Goal: Task Accomplishment & Management: Manage account settings

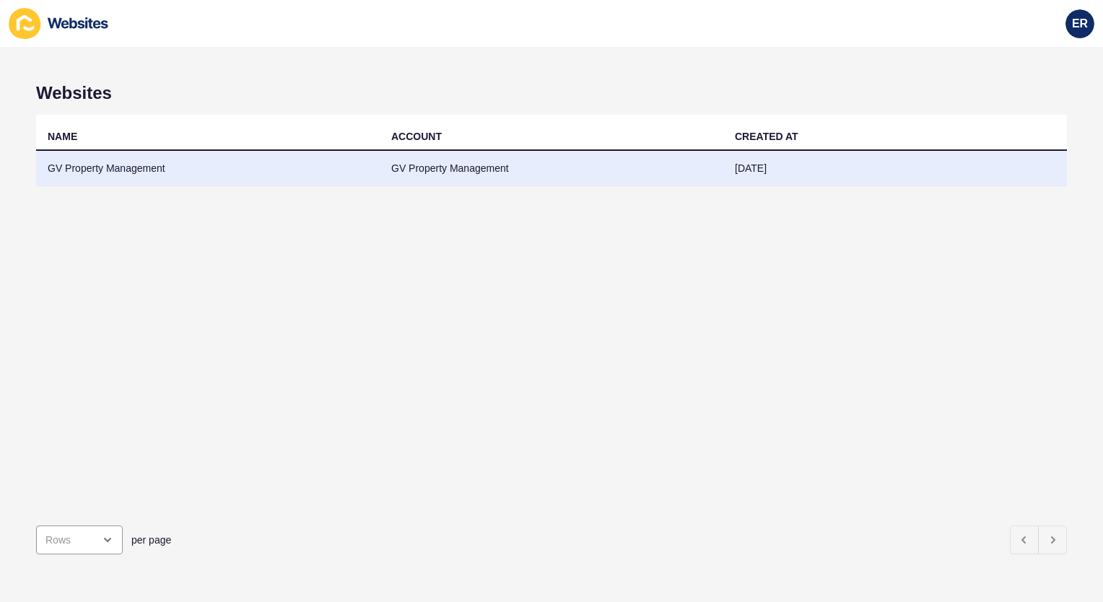
click at [279, 165] on td "GV Property Management" at bounding box center [207, 168] width 343 height 35
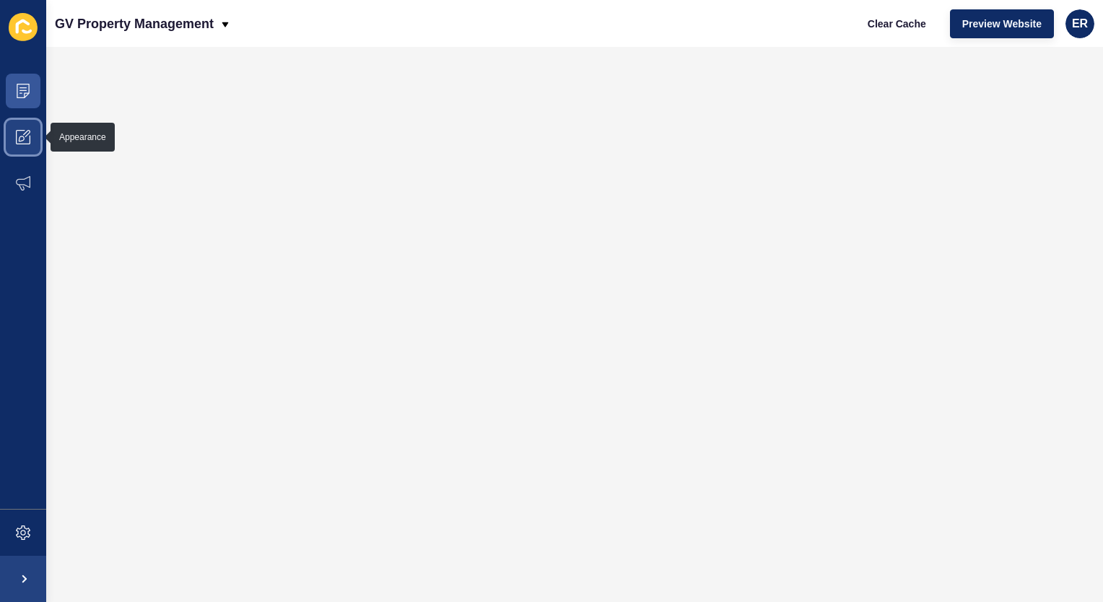
click at [21, 133] on icon at bounding box center [23, 137] width 14 height 14
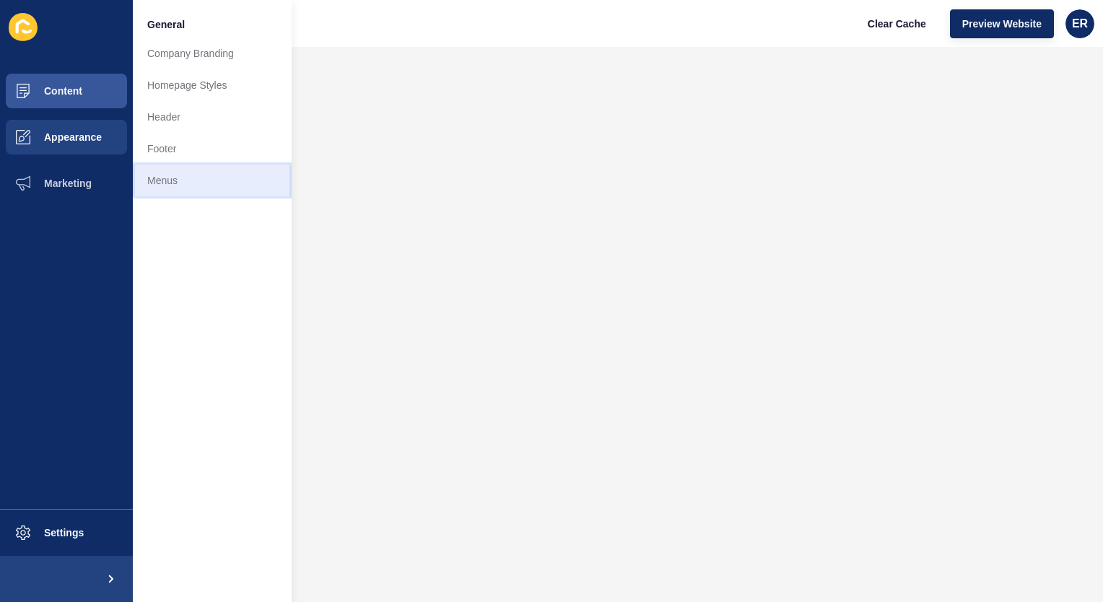
click at [154, 172] on link "Menus" at bounding box center [212, 181] width 159 height 32
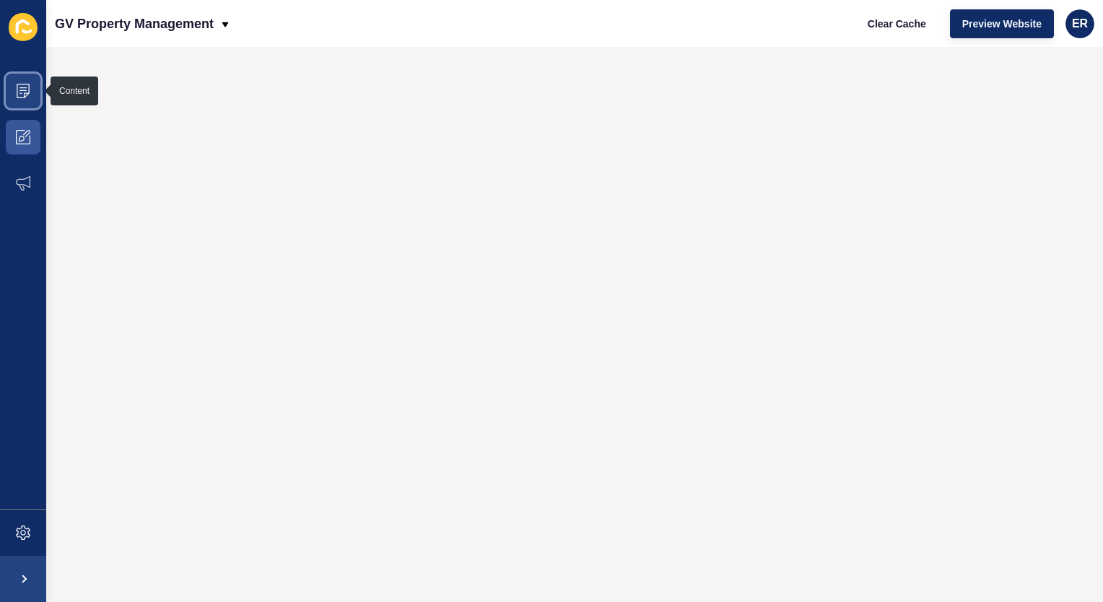
click at [19, 95] on icon at bounding box center [23, 91] width 14 height 14
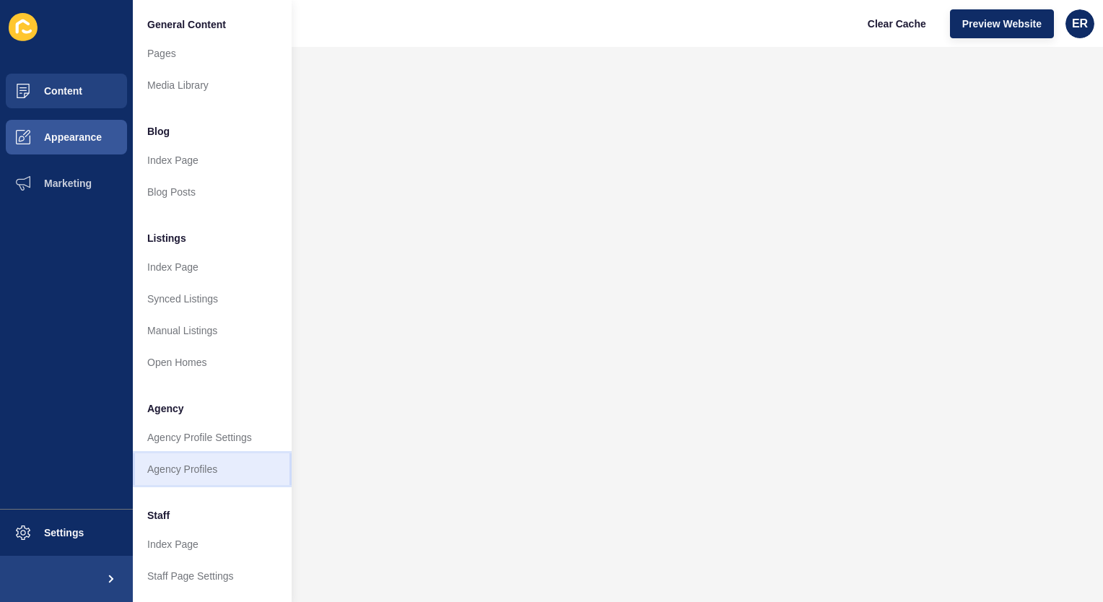
click at [202, 471] on link "Agency Profiles" at bounding box center [212, 469] width 159 height 32
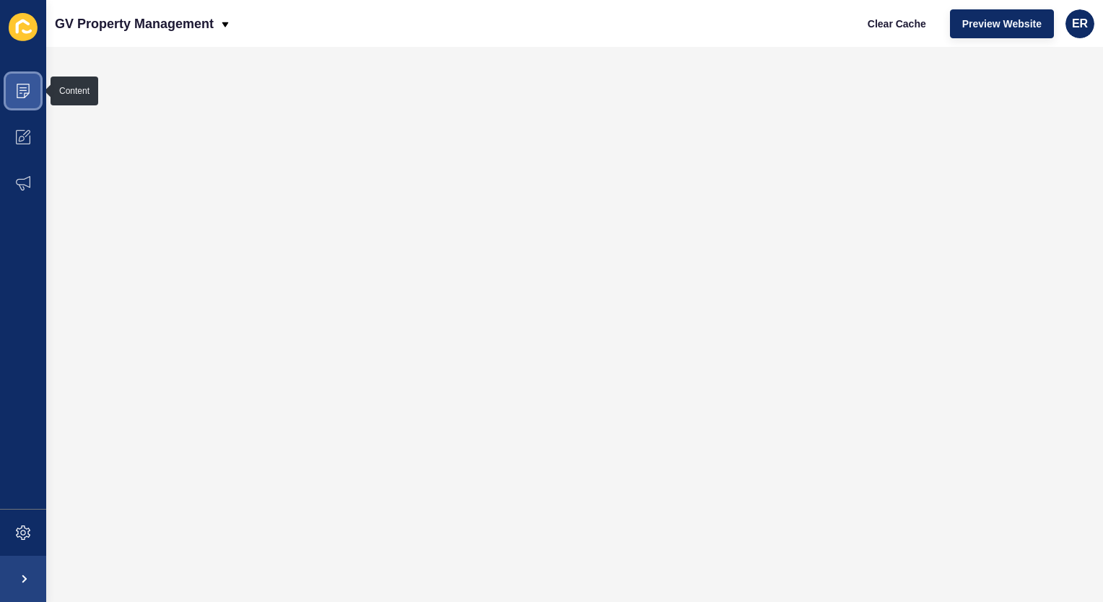
click at [17, 97] on icon at bounding box center [23, 91] width 14 height 14
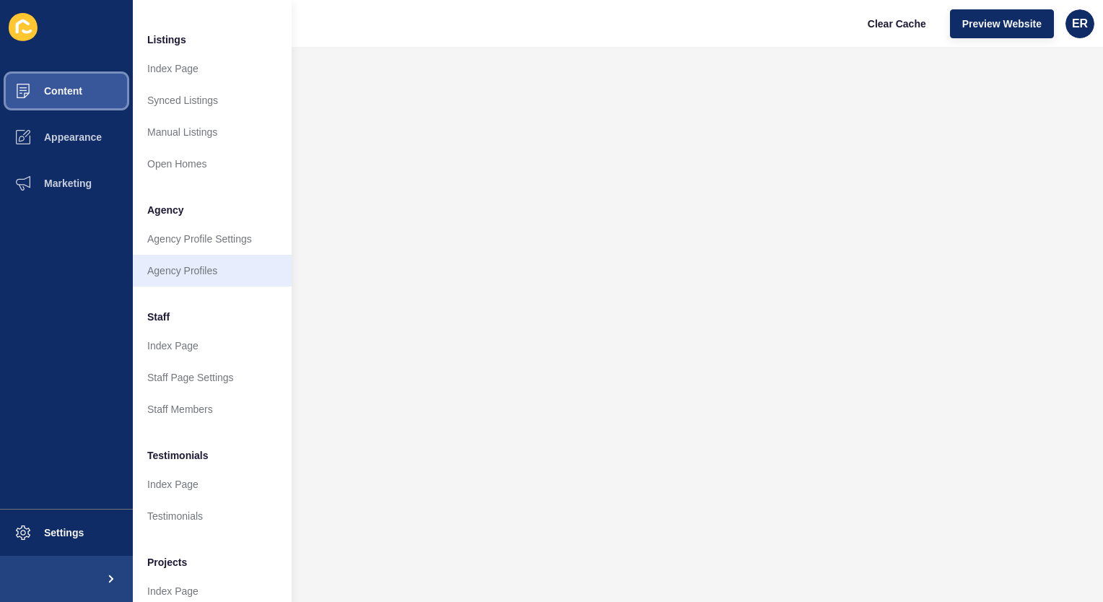
scroll to position [199, 0]
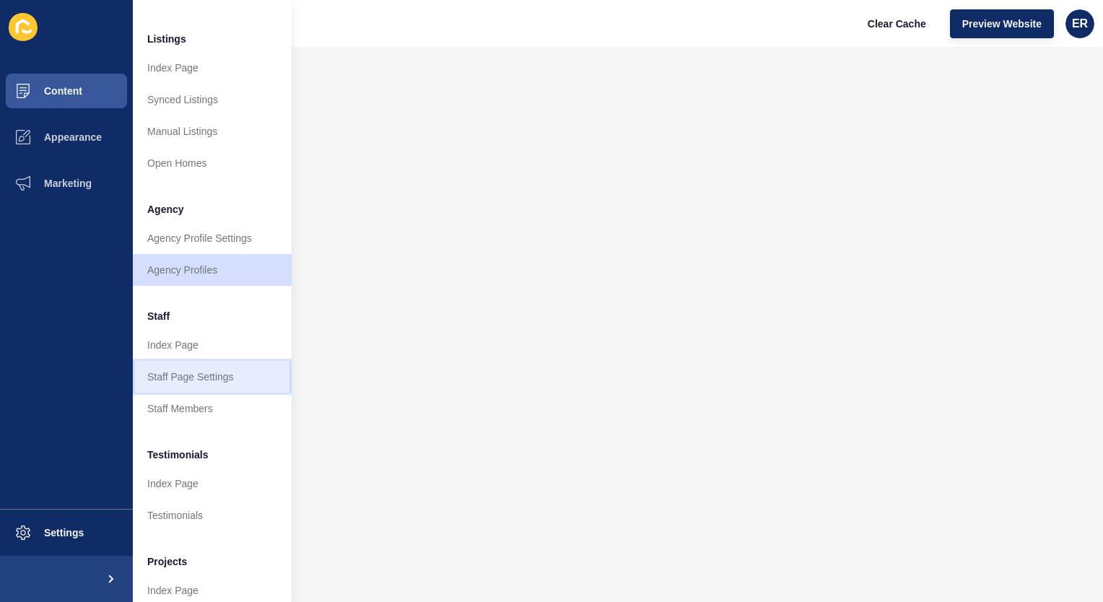
click at [206, 374] on link "Staff Page Settings" at bounding box center [212, 377] width 159 height 32
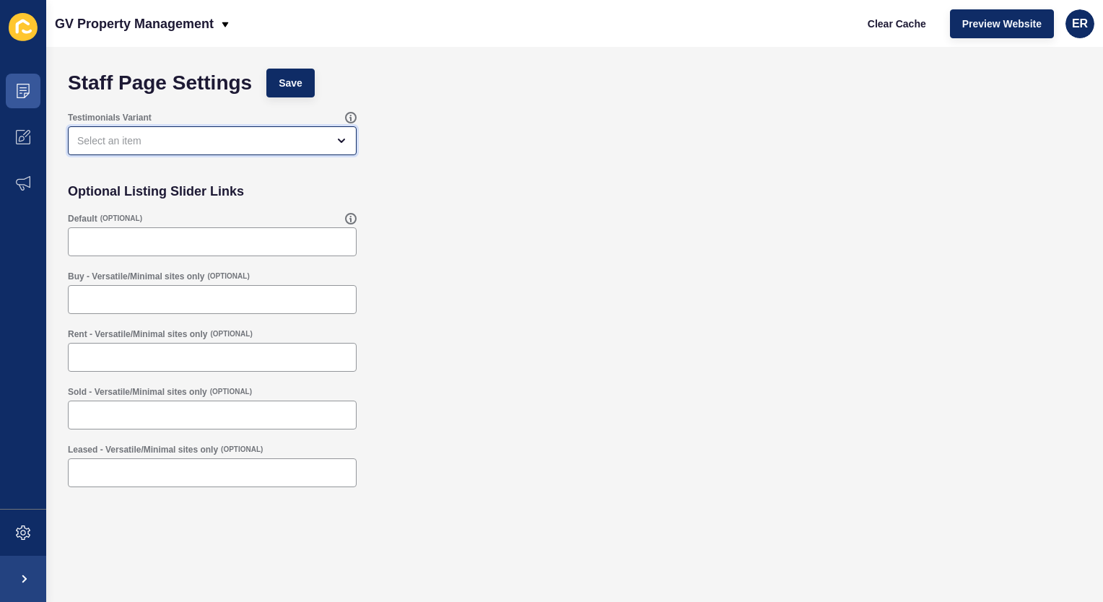
click at [174, 149] on div "open menu" at bounding box center [212, 140] width 289 height 29
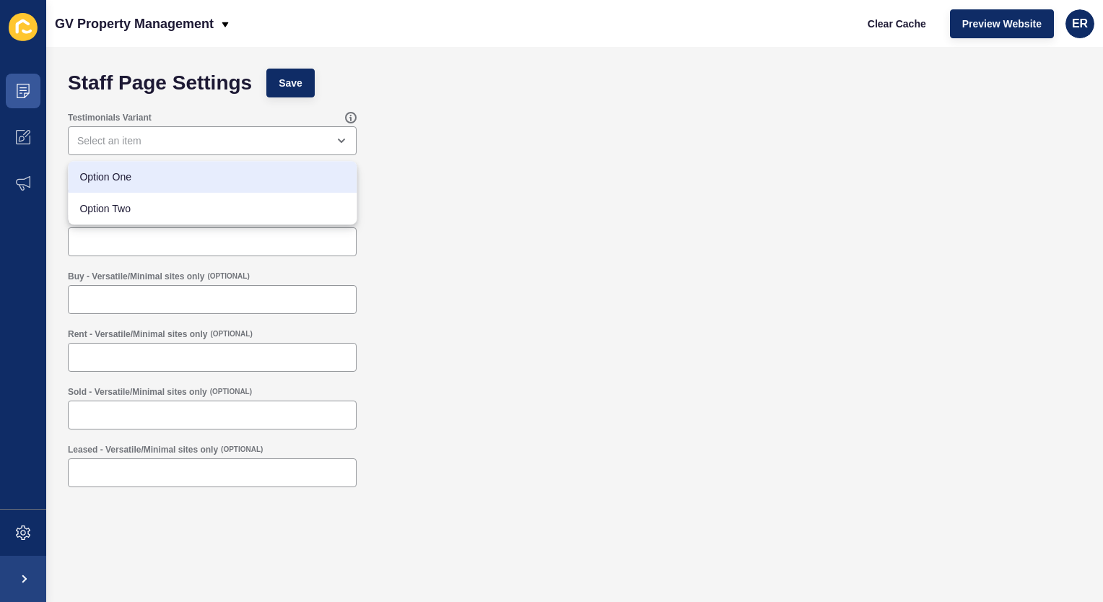
click at [414, 171] on form "Staff Page Settings Save Testimonials Variant Optional Listing Slider Links Def…" at bounding box center [574, 295] width 1027 height 468
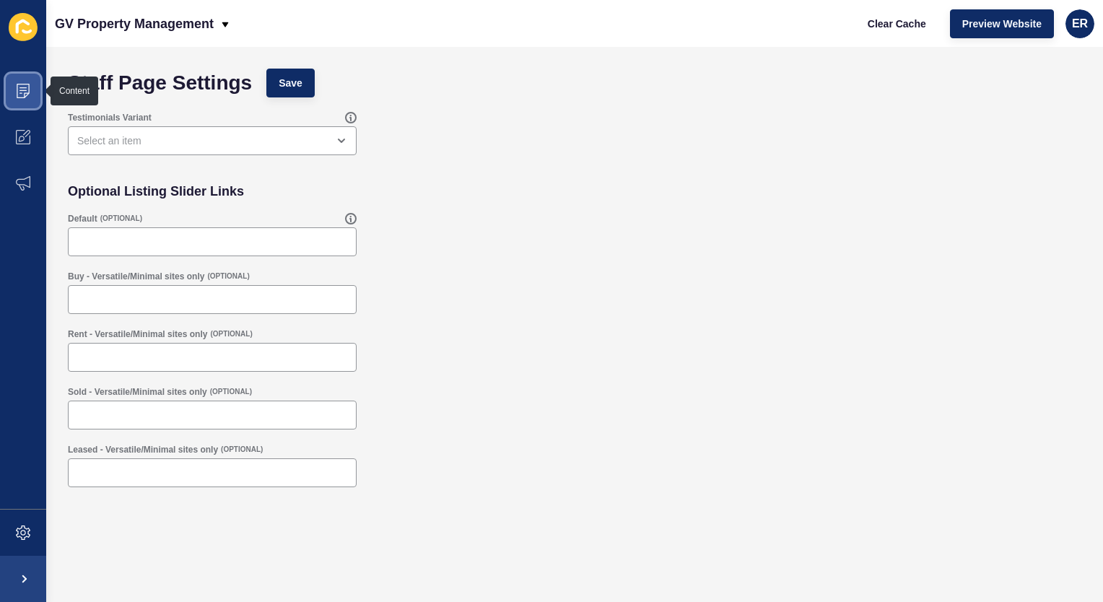
click at [22, 75] on span at bounding box center [23, 91] width 46 height 46
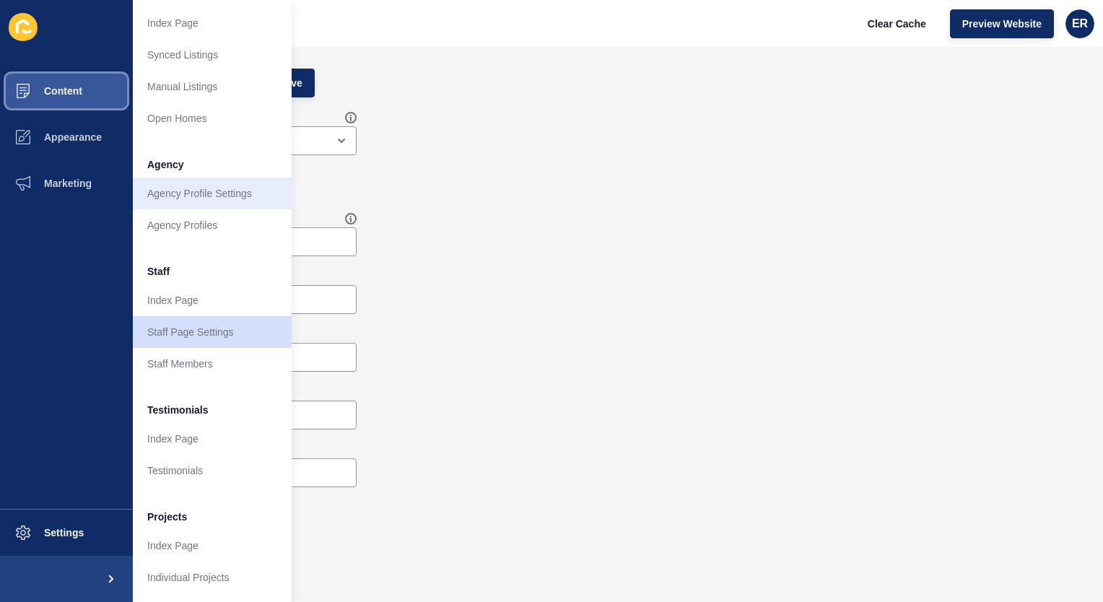
scroll to position [254, 0]
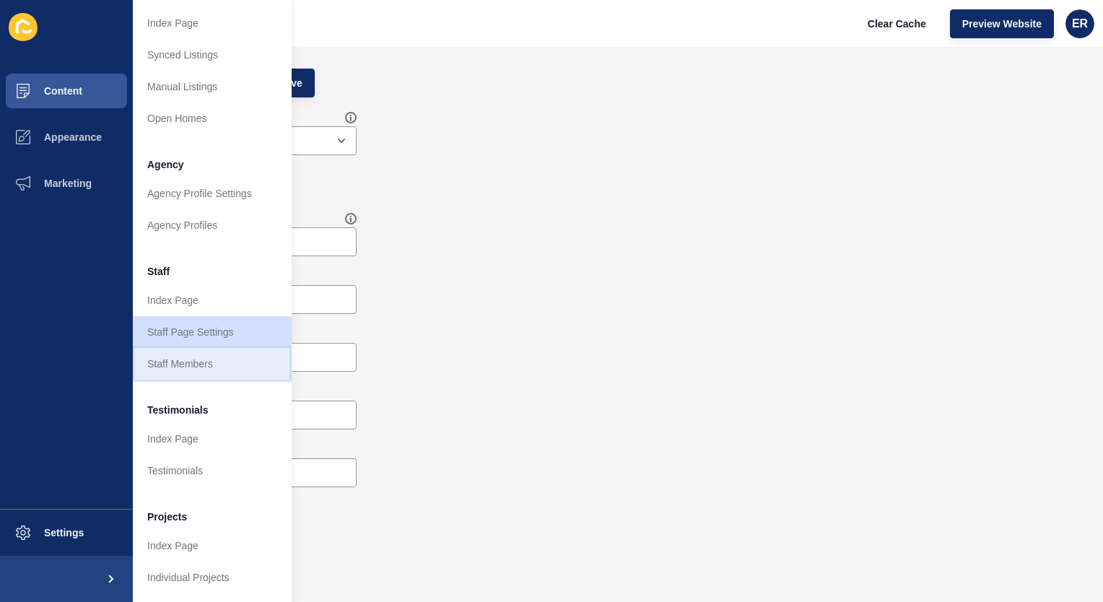
click at [208, 351] on link "Staff Members" at bounding box center [212, 364] width 159 height 32
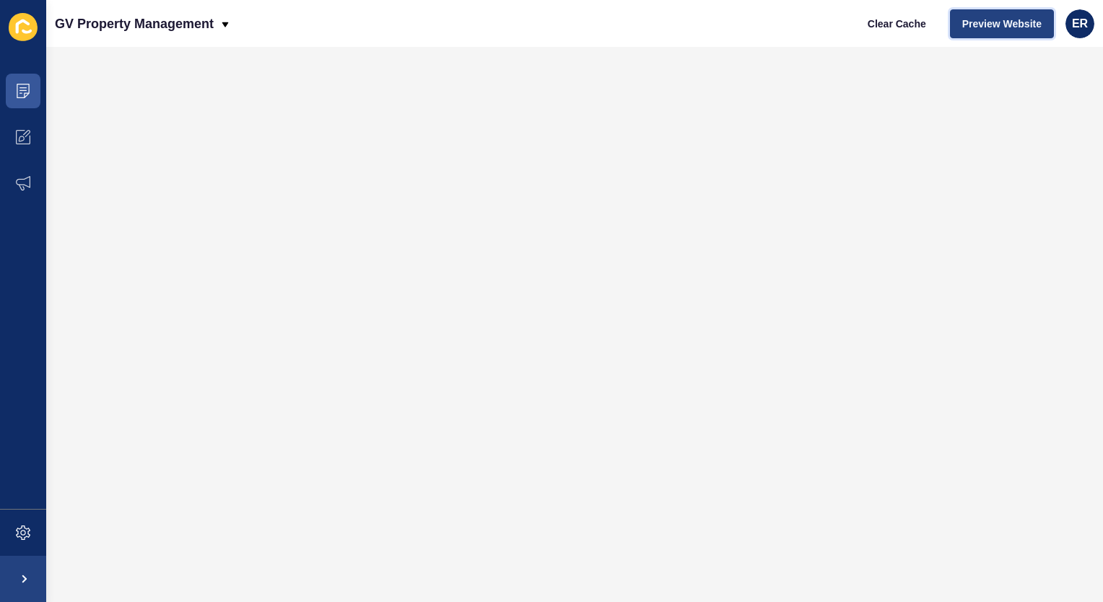
click at [983, 25] on span "Preview Website" at bounding box center [1001, 24] width 79 height 14
click at [18, 94] on icon at bounding box center [23, 91] width 14 height 14
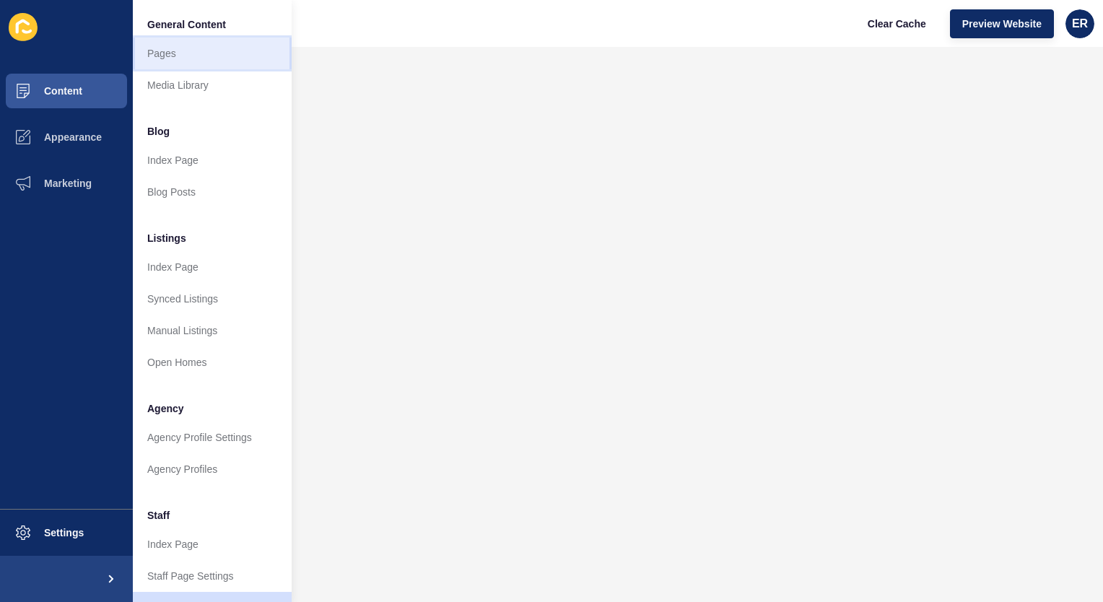
click at [173, 61] on link "Pages" at bounding box center [212, 54] width 159 height 32
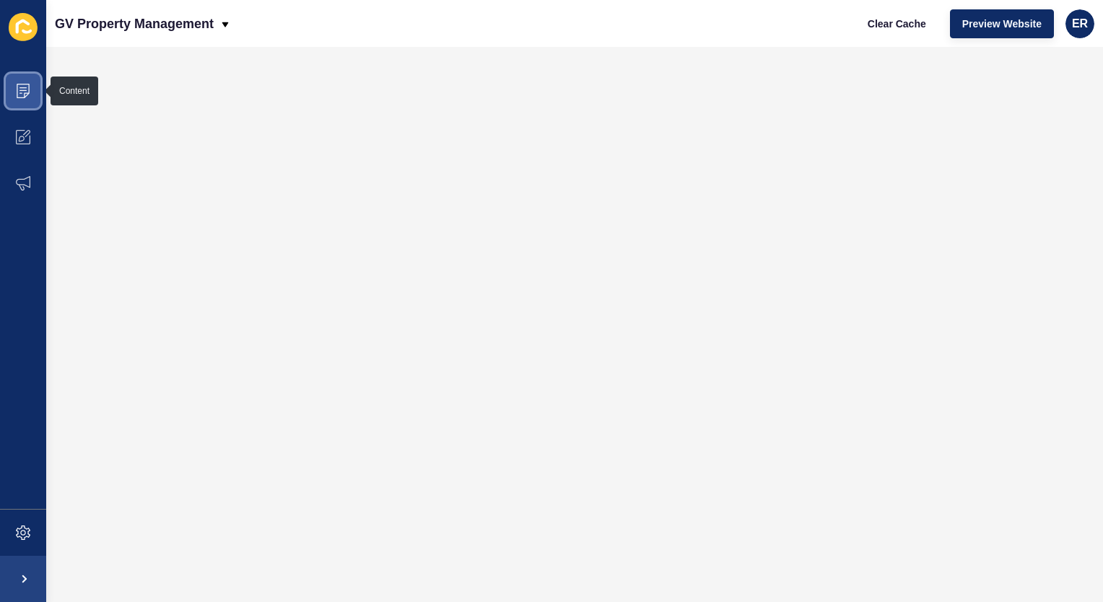
click at [25, 94] on icon at bounding box center [23, 91] width 14 height 14
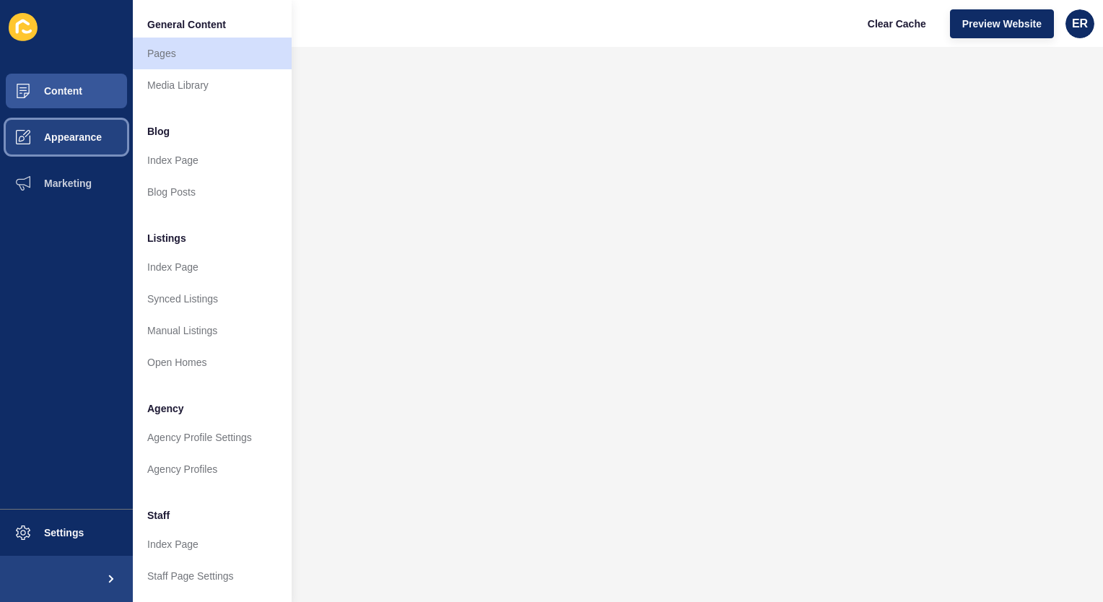
click at [78, 132] on span "Appearance" at bounding box center [50, 137] width 104 height 12
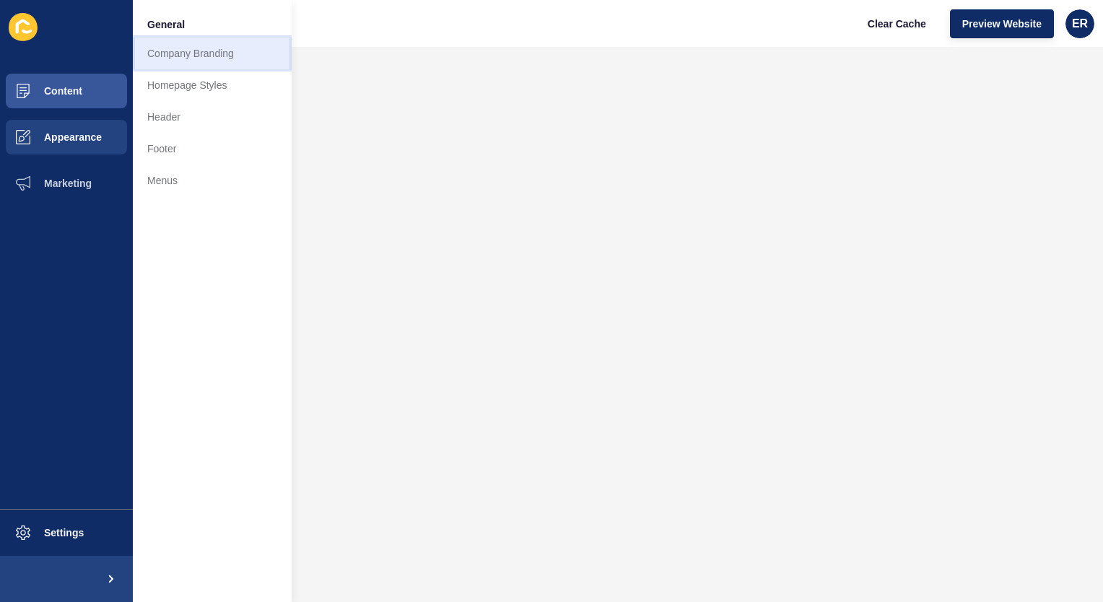
click at [216, 53] on link "Company Branding" at bounding box center [212, 54] width 159 height 32
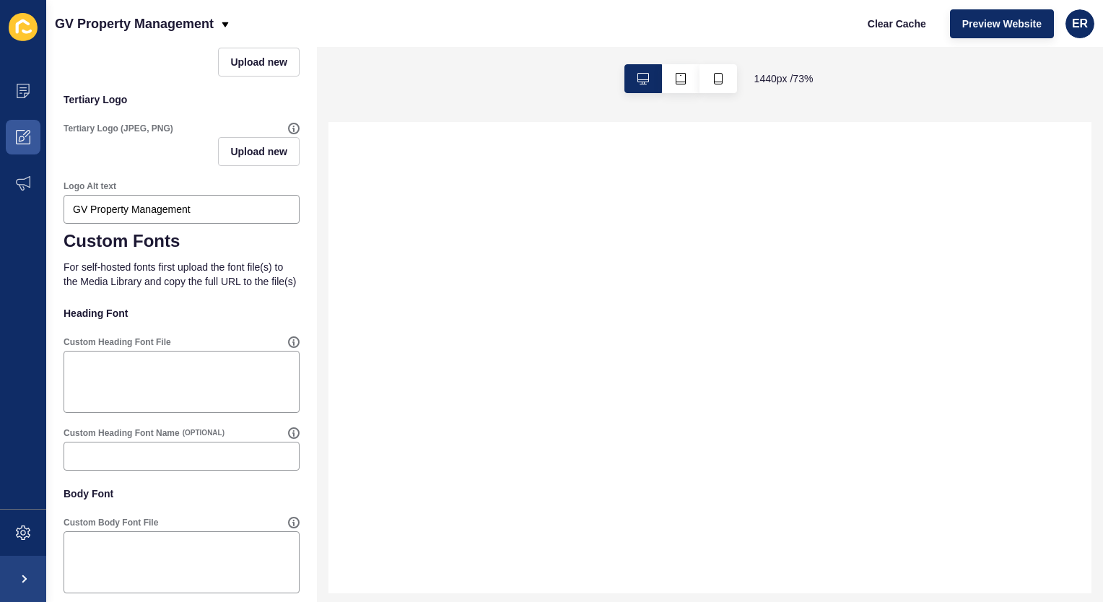
scroll to position [602, 0]
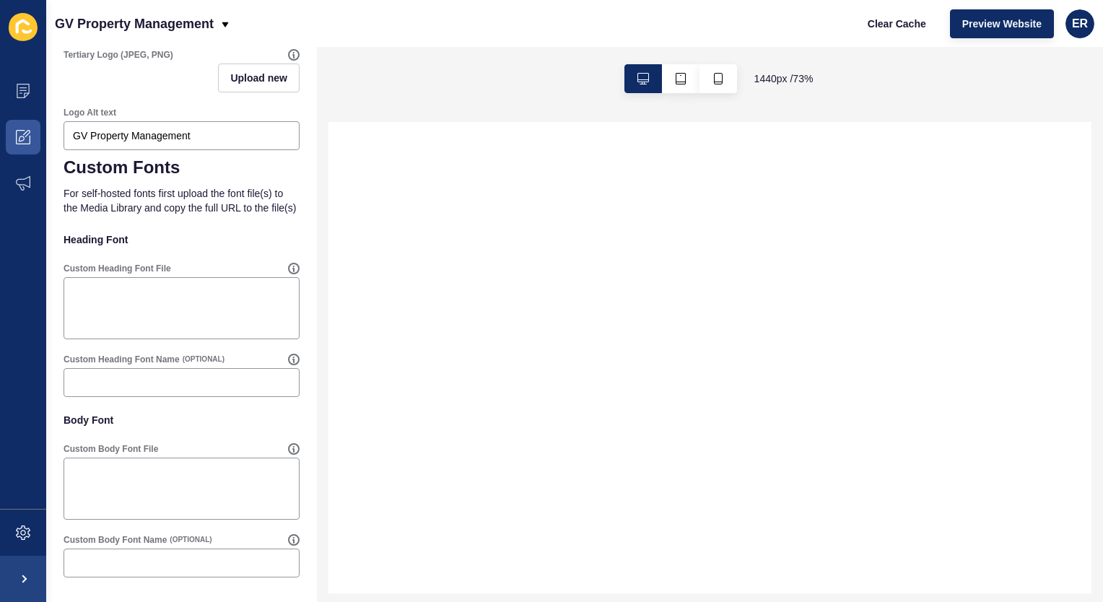
select select
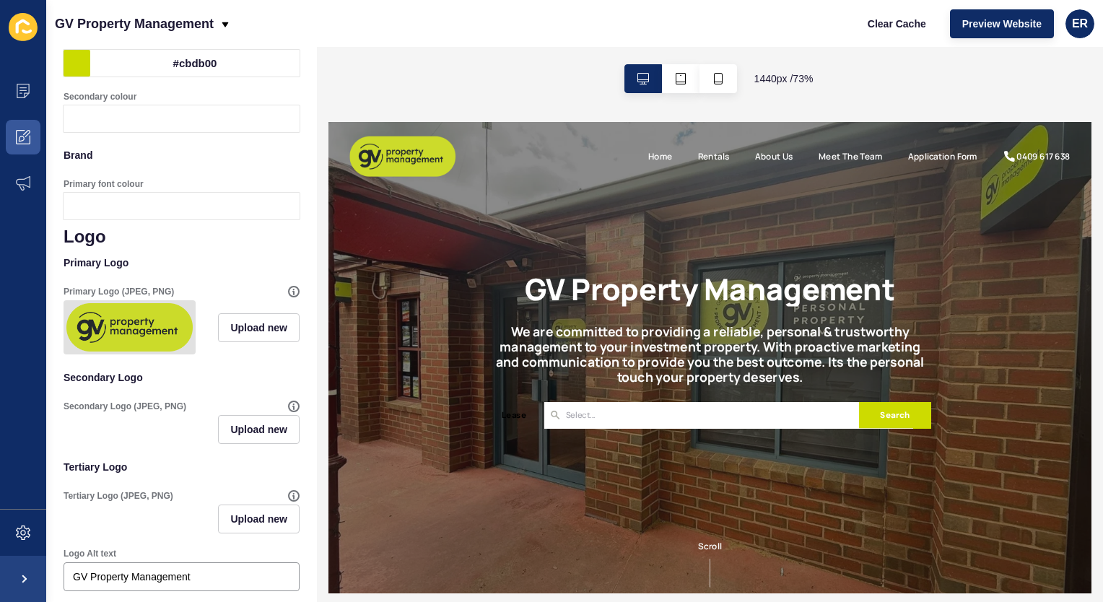
scroll to position [0, 0]
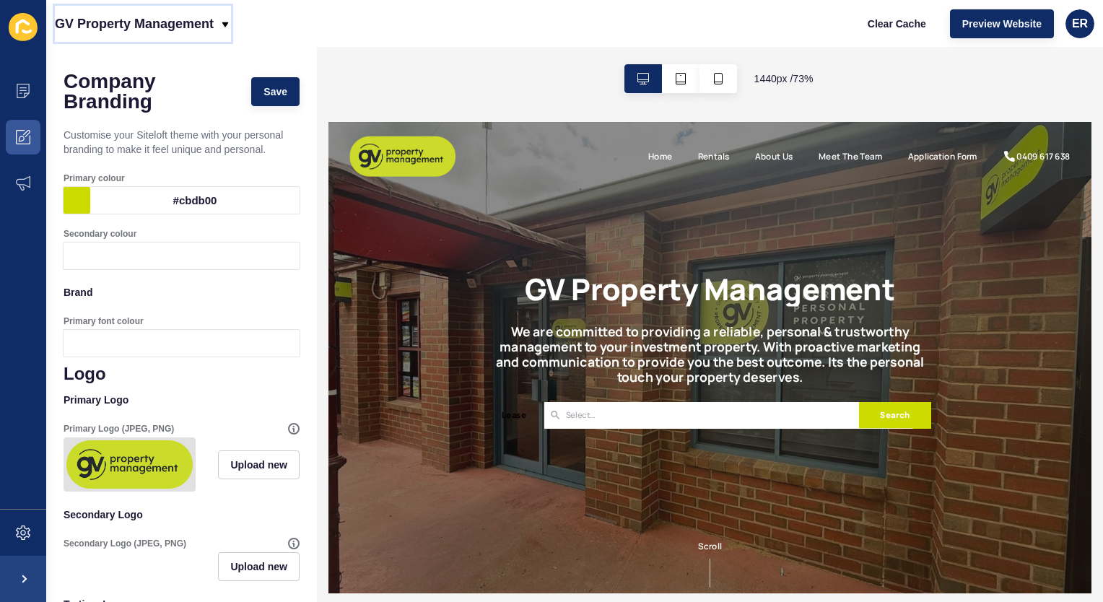
click at [229, 30] on div "GV Property Management" at bounding box center [143, 24] width 176 height 36
click at [150, 62] on div "Back to website list" at bounding box center [117, 66] width 103 height 26
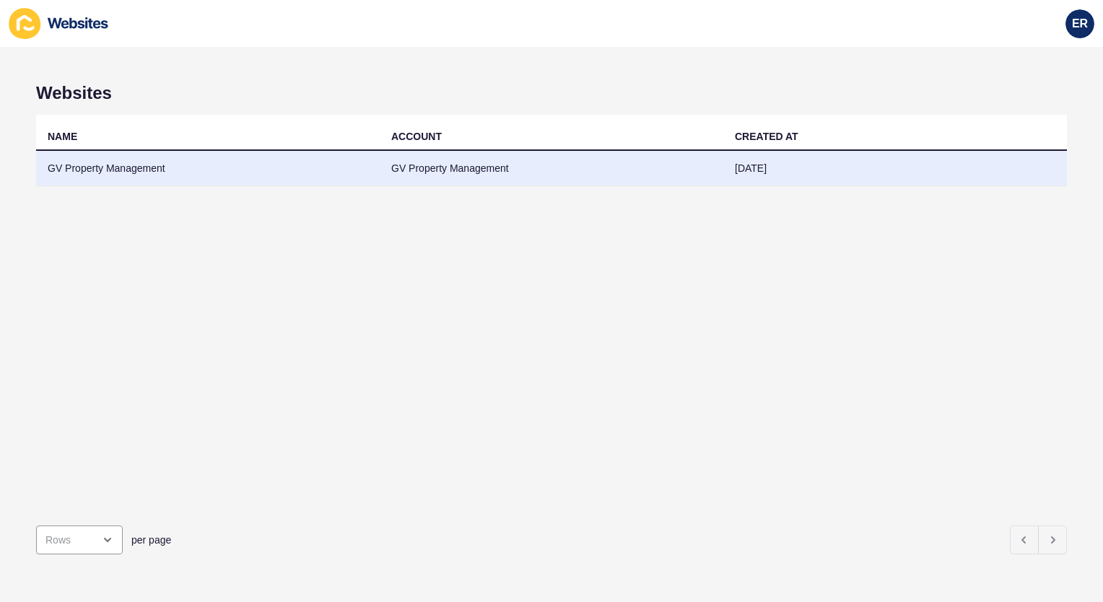
click at [141, 159] on td "GV Property Management" at bounding box center [207, 168] width 343 height 35
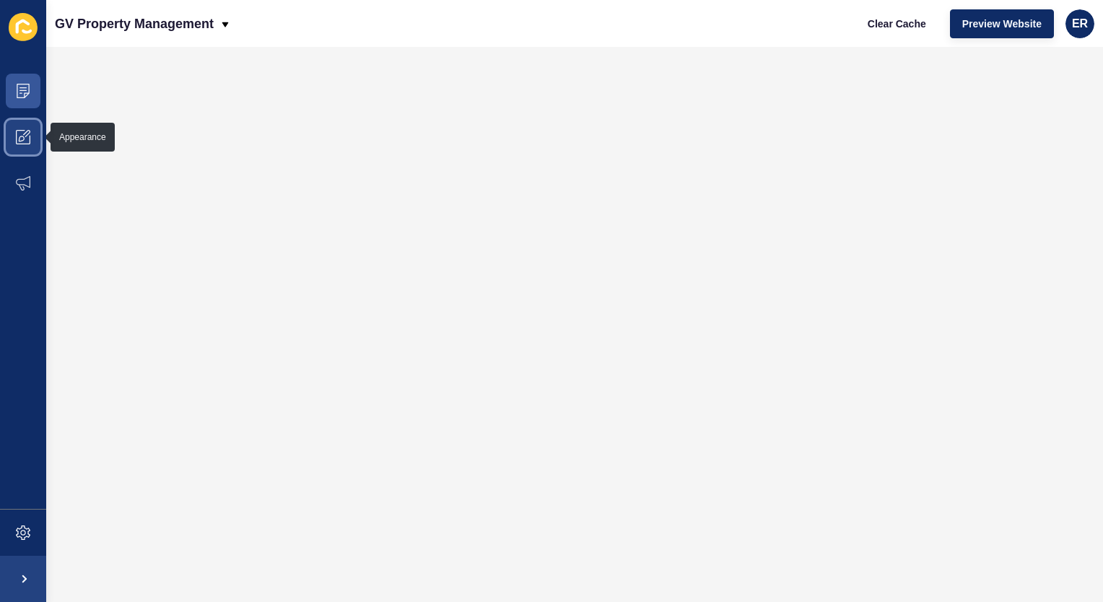
click at [17, 143] on icon at bounding box center [23, 137] width 14 height 14
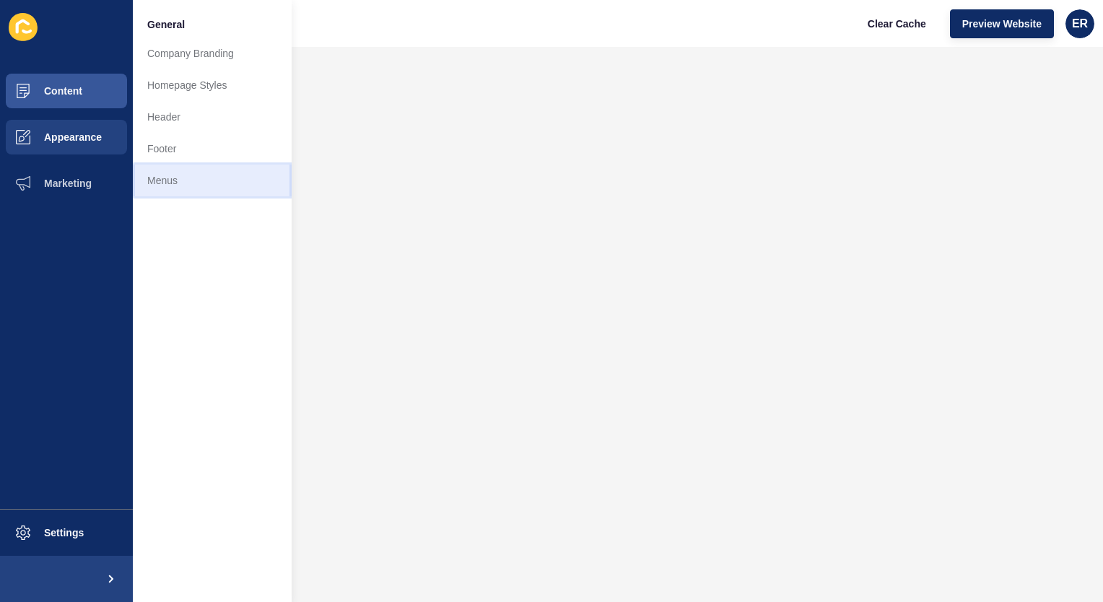
click at [172, 178] on link "Menus" at bounding box center [212, 181] width 159 height 32
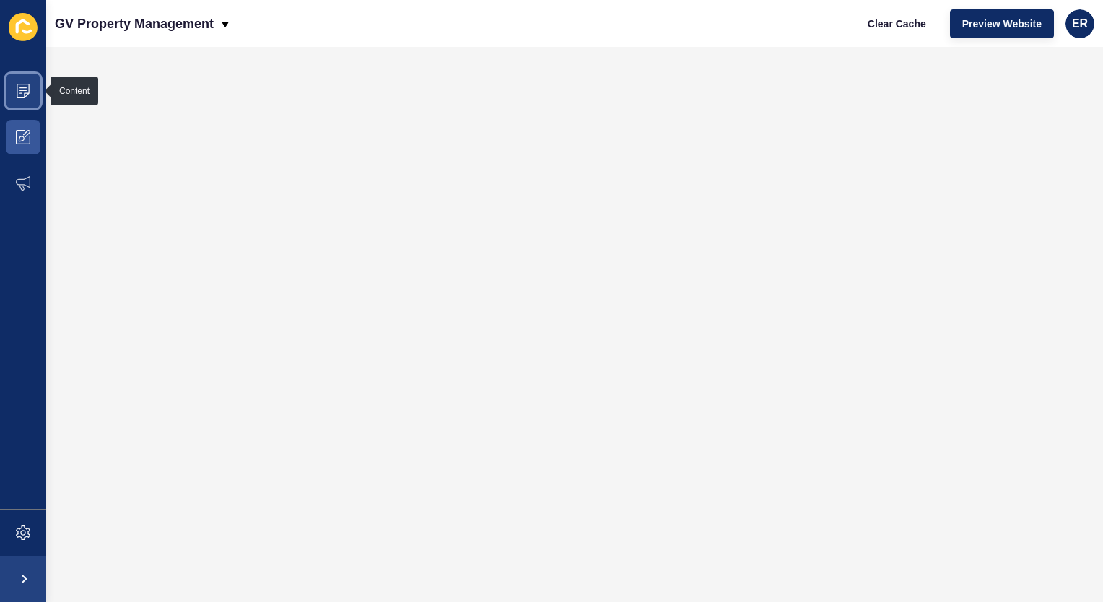
click at [19, 94] on icon at bounding box center [23, 91] width 14 height 14
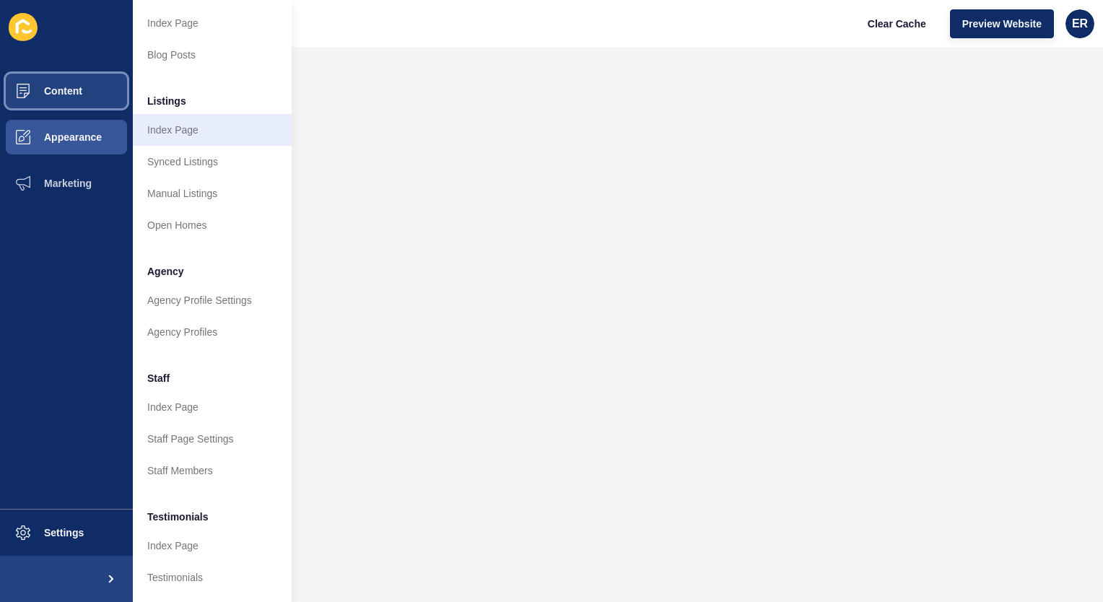
scroll to position [162, 0]
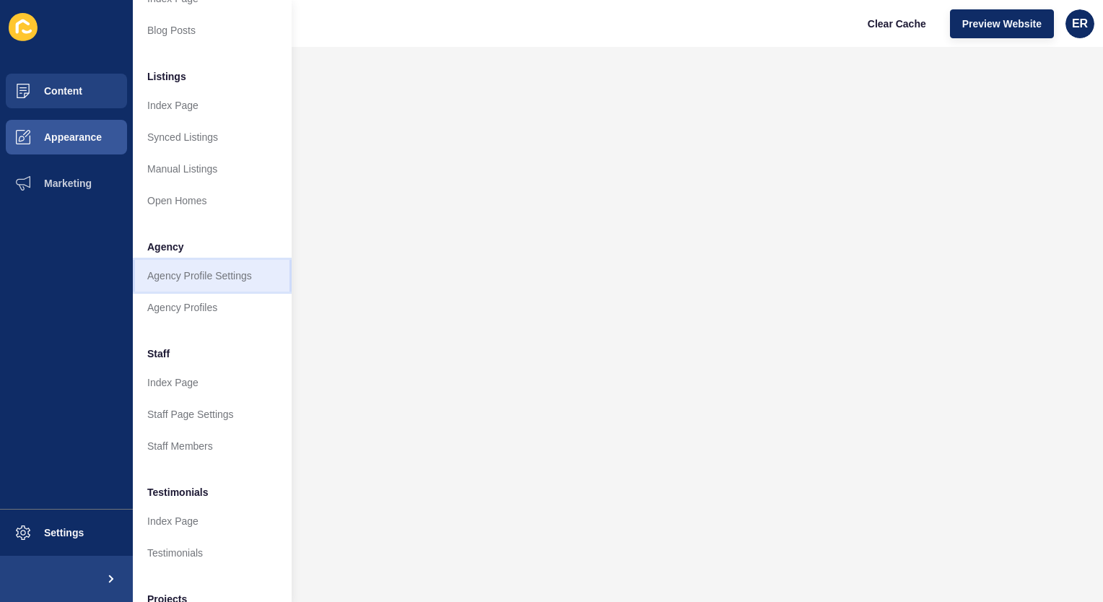
click at [196, 274] on link "Agency Profile Settings" at bounding box center [212, 276] width 159 height 32
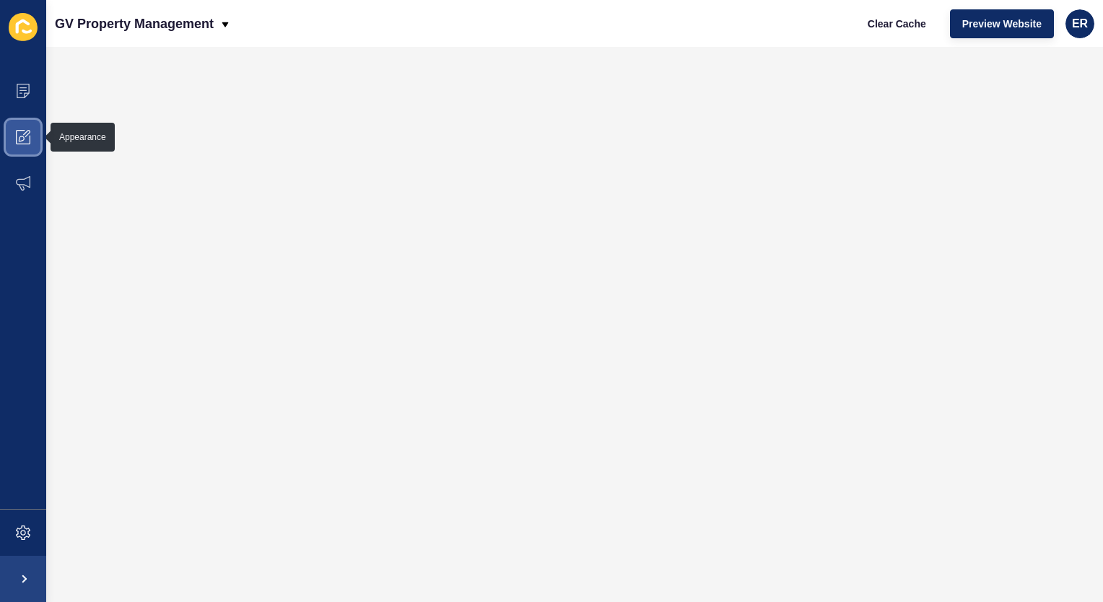
click at [23, 137] on icon at bounding box center [22, 139] width 6 height 6
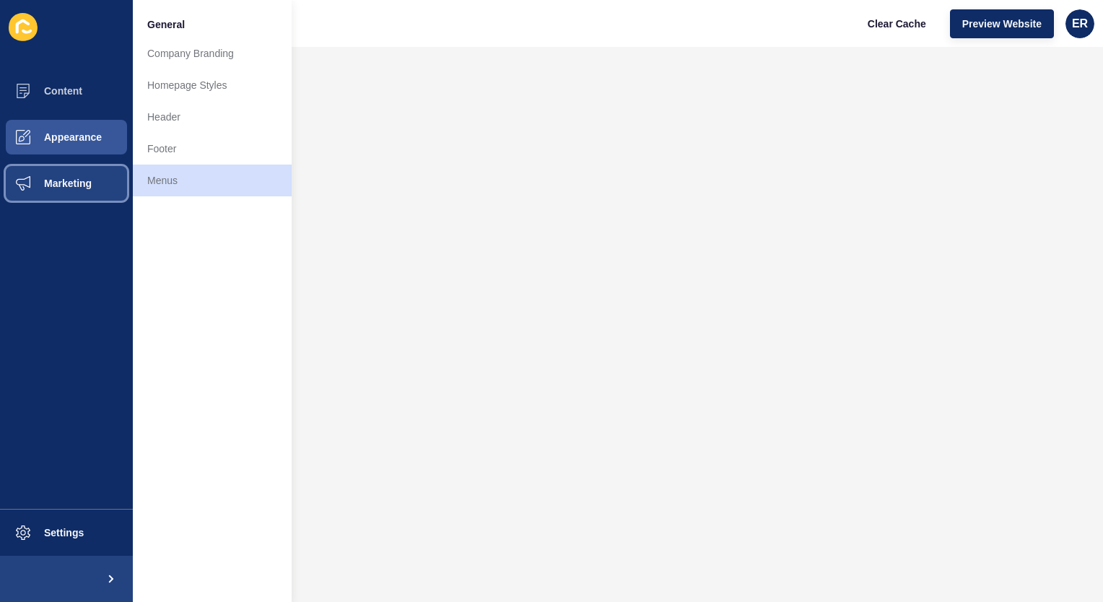
click at [66, 190] on button "Marketing" at bounding box center [66, 183] width 133 height 46
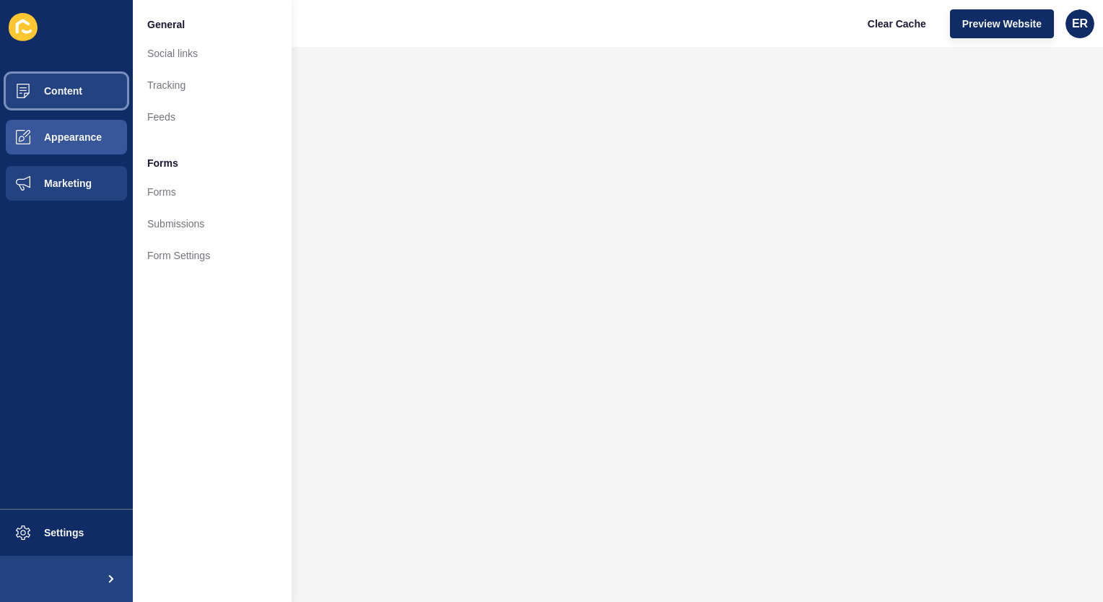
click at [48, 94] on span "Content" at bounding box center [40, 91] width 84 height 12
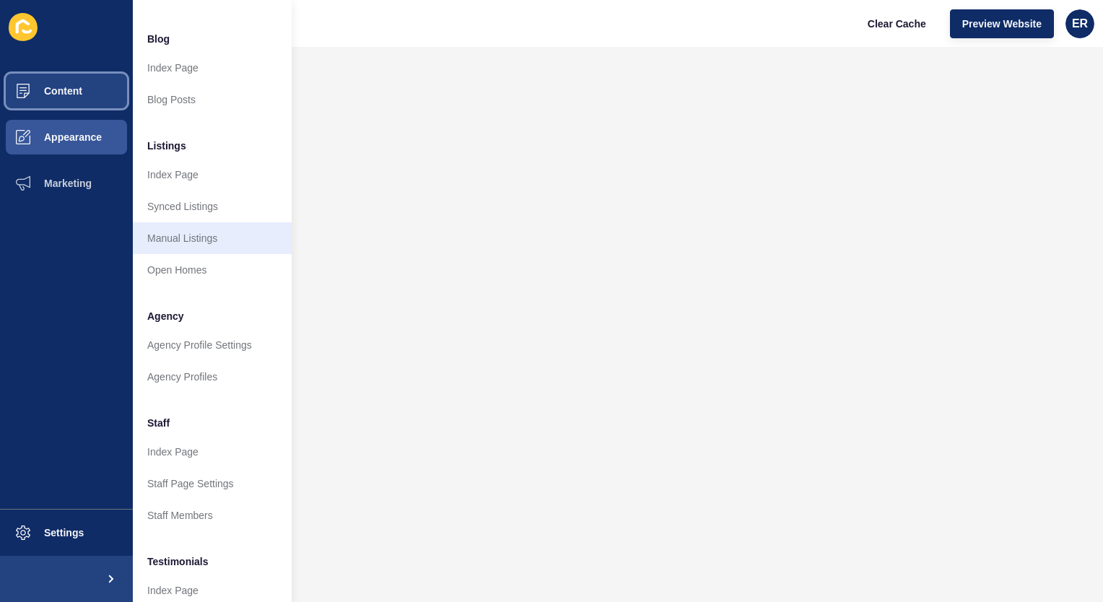
scroll to position [95, 0]
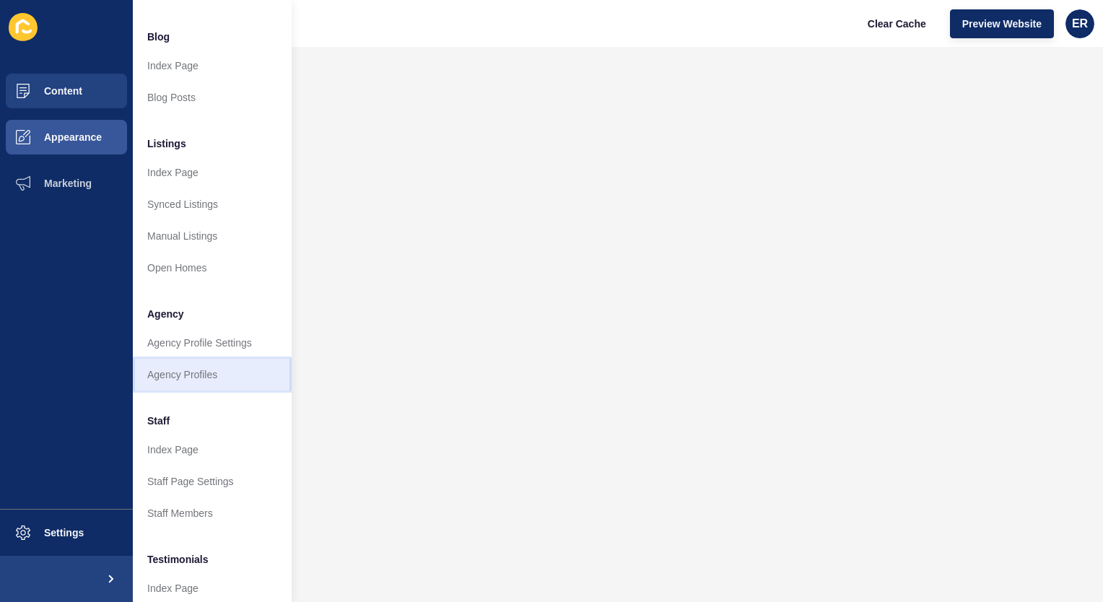
click at [190, 374] on link "Agency Profiles" at bounding box center [212, 375] width 159 height 32
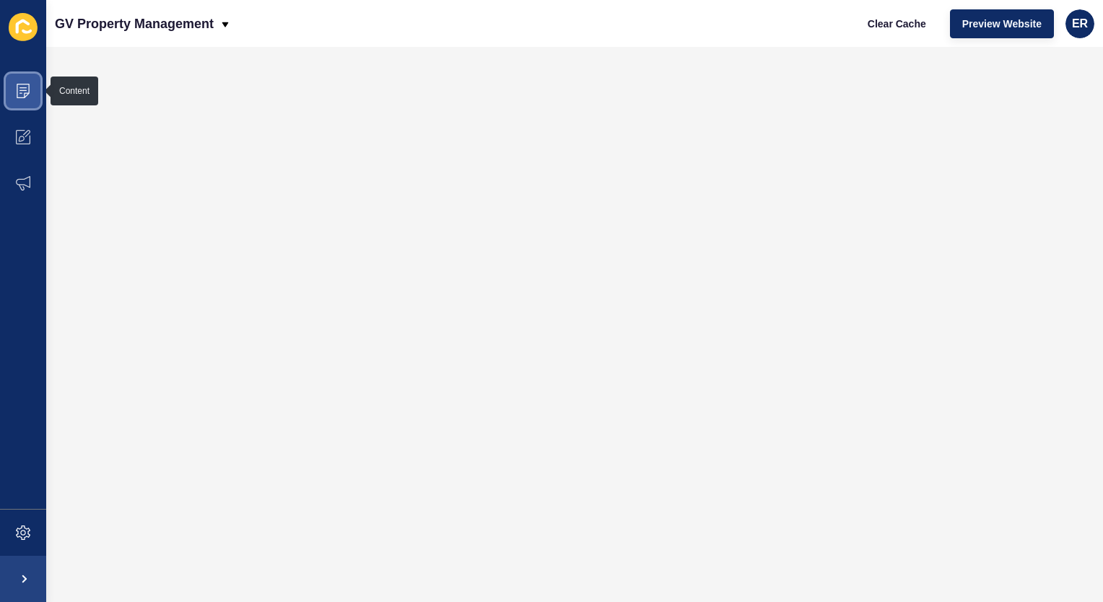
click at [18, 95] on icon at bounding box center [23, 91] width 14 height 14
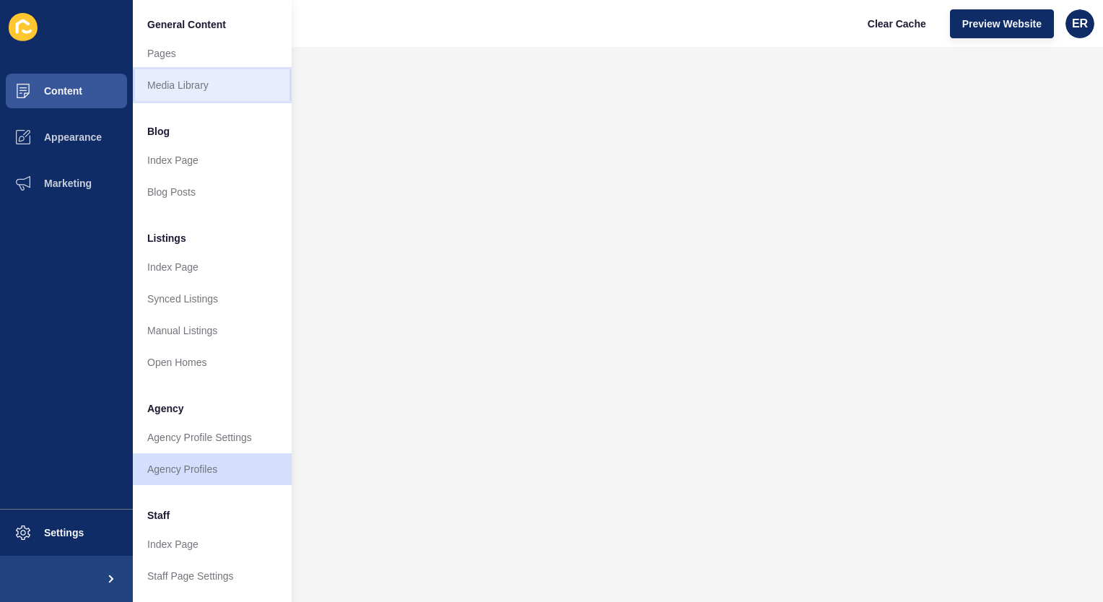
click at [196, 87] on link "Media Library" at bounding box center [212, 85] width 159 height 32
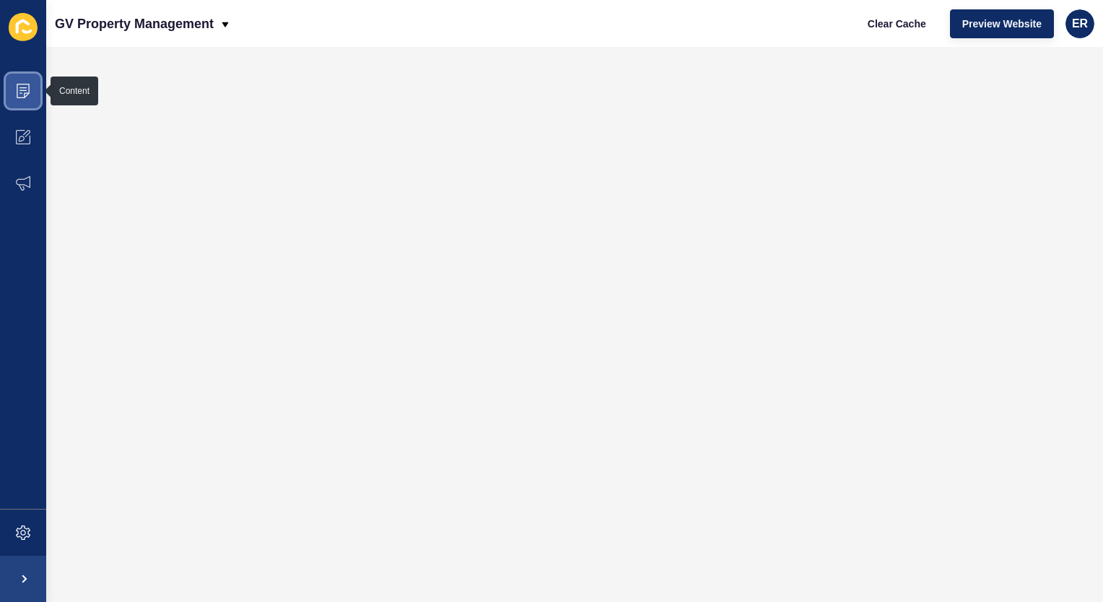
click at [22, 96] on icon at bounding box center [23, 91] width 14 height 14
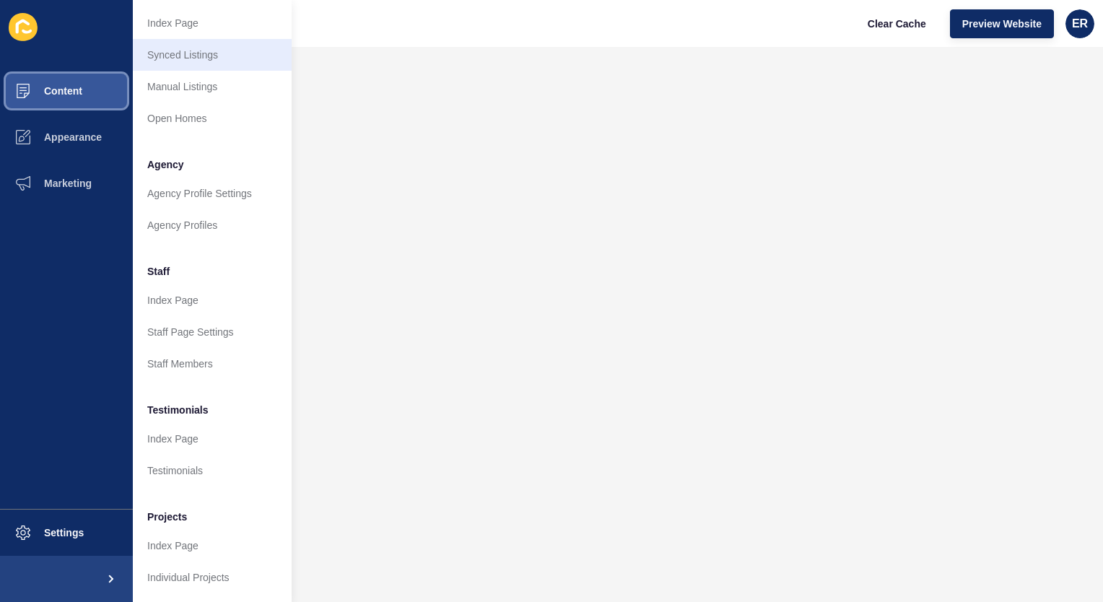
scroll to position [254, 0]
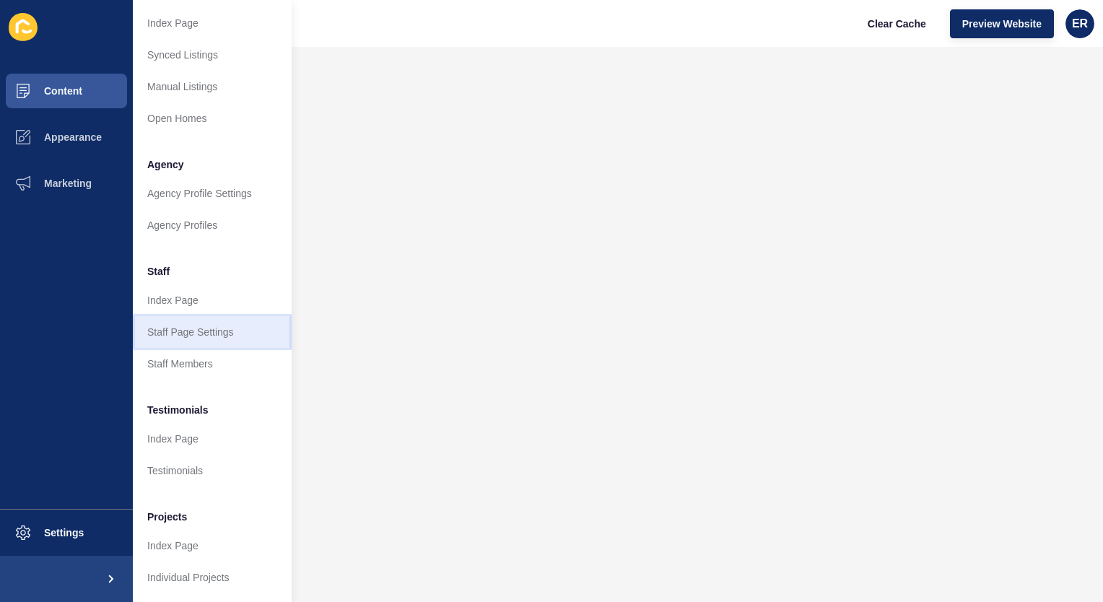
click at [188, 323] on link "Staff Page Settings" at bounding box center [212, 332] width 159 height 32
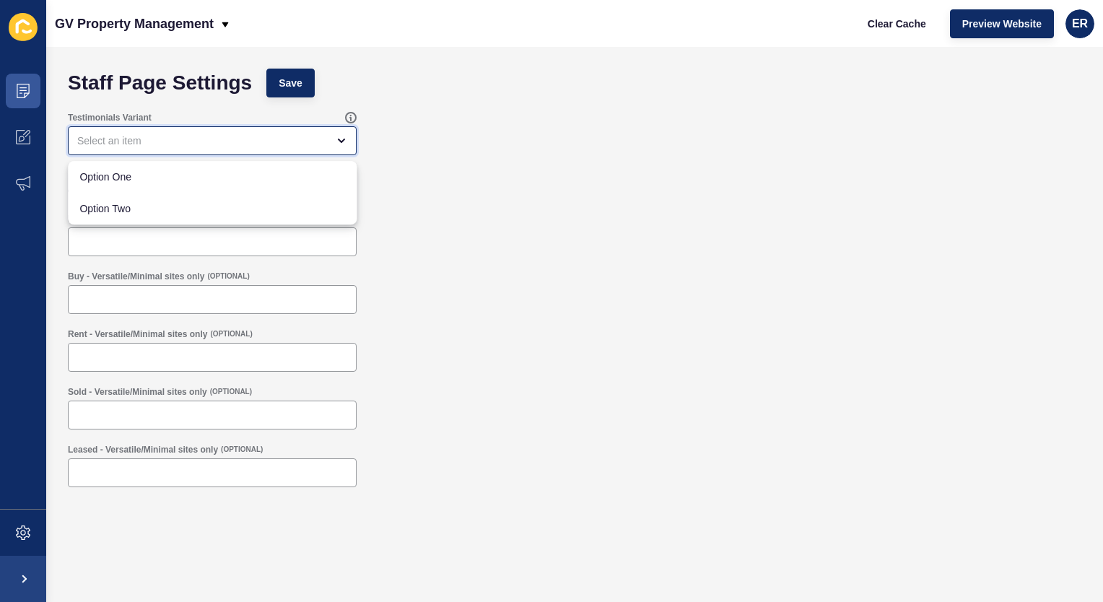
click at [227, 137] on div "close menu" at bounding box center [202, 140] width 250 height 14
click at [385, 160] on div "Testimonials Variant" at bounding box center [574, 134] width 1027 height 58
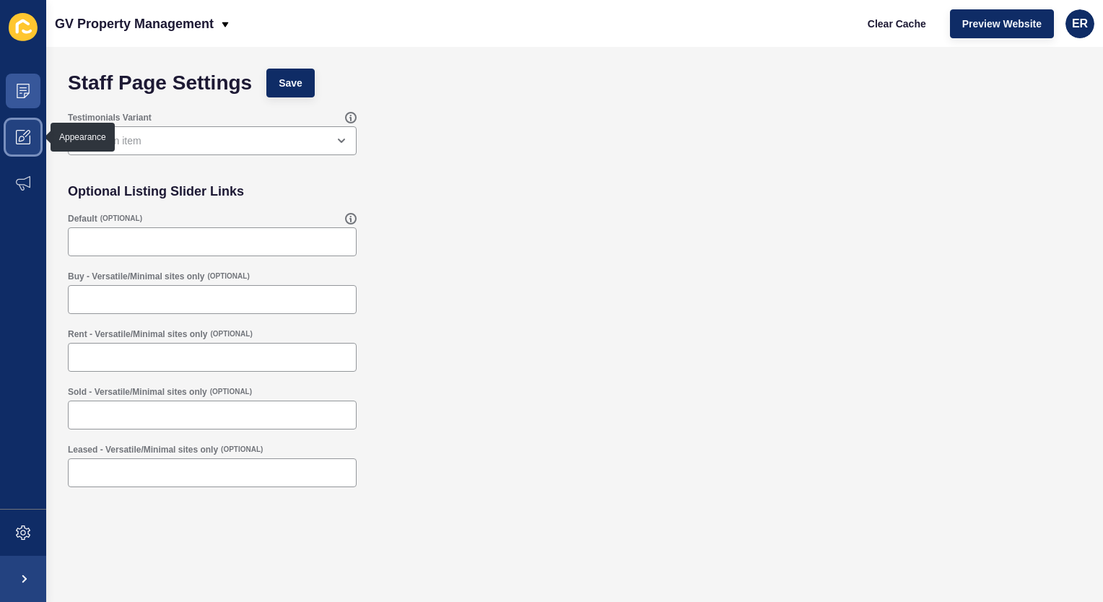
click at [16, 130] on icon at bounding box center [23, 137] width 14 height 14
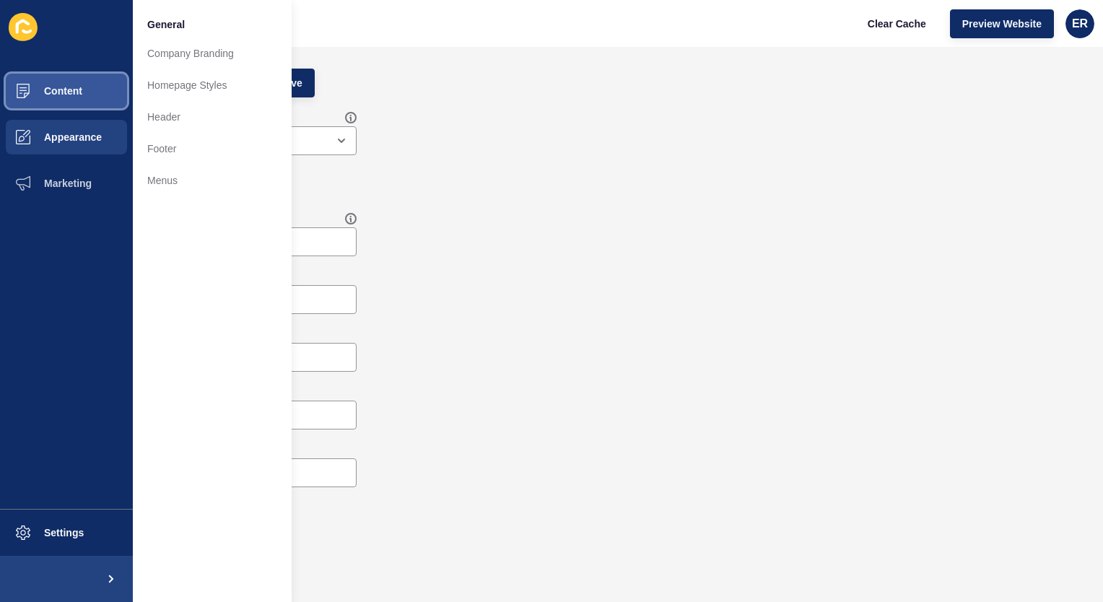
click at [76, 89] on span "Content" at bounding box center [40, 91] width 84 height 12
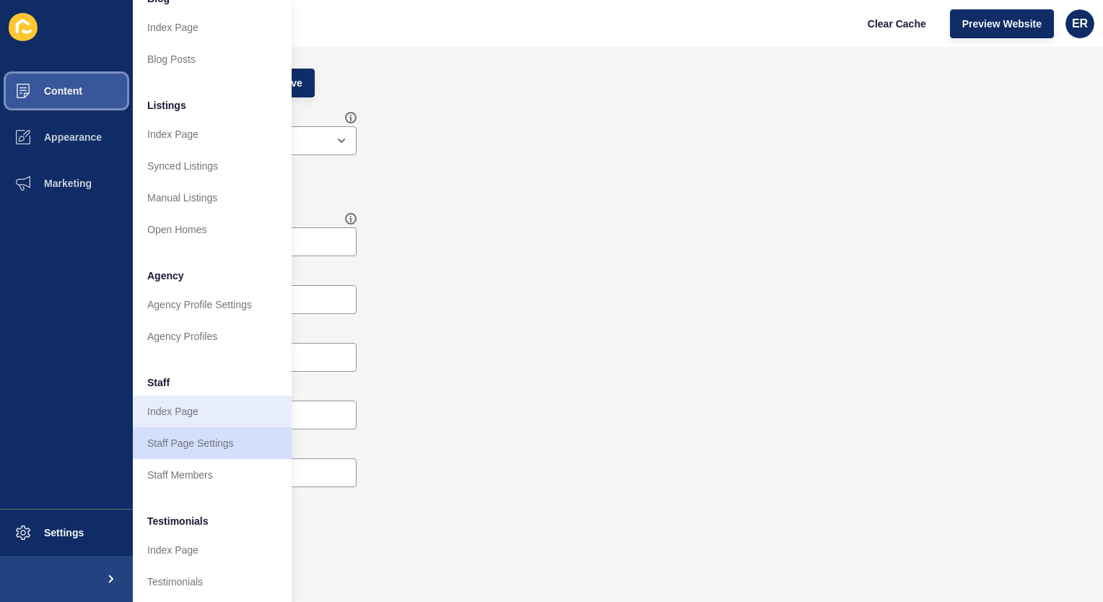
scroll to position [134, 0]
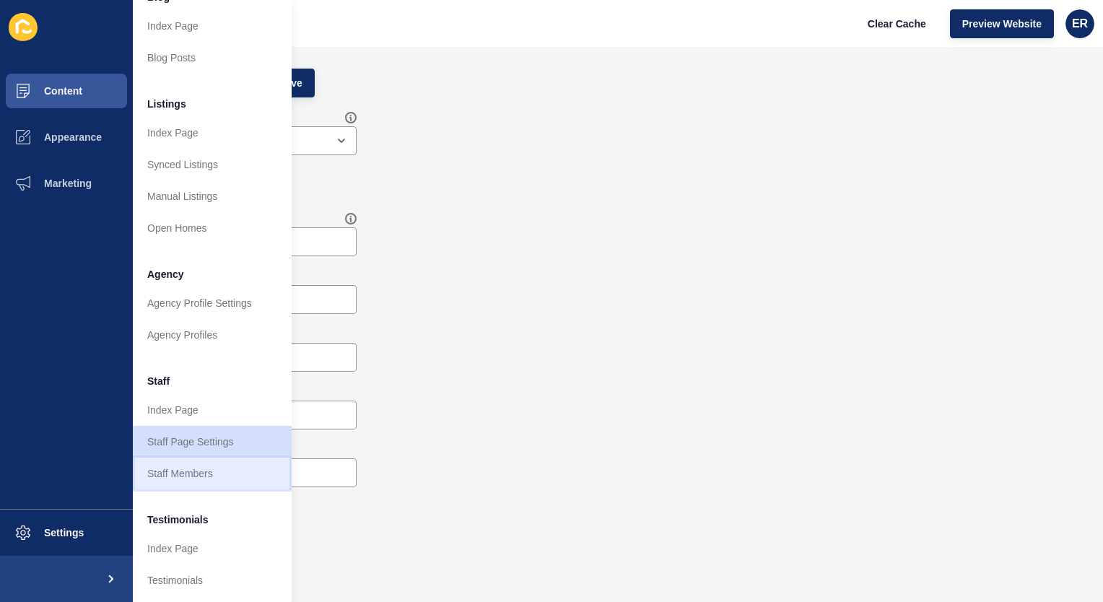
click at [193, 466] on link "Staff Members" at bounding box center [212, 473] width 159 height 32
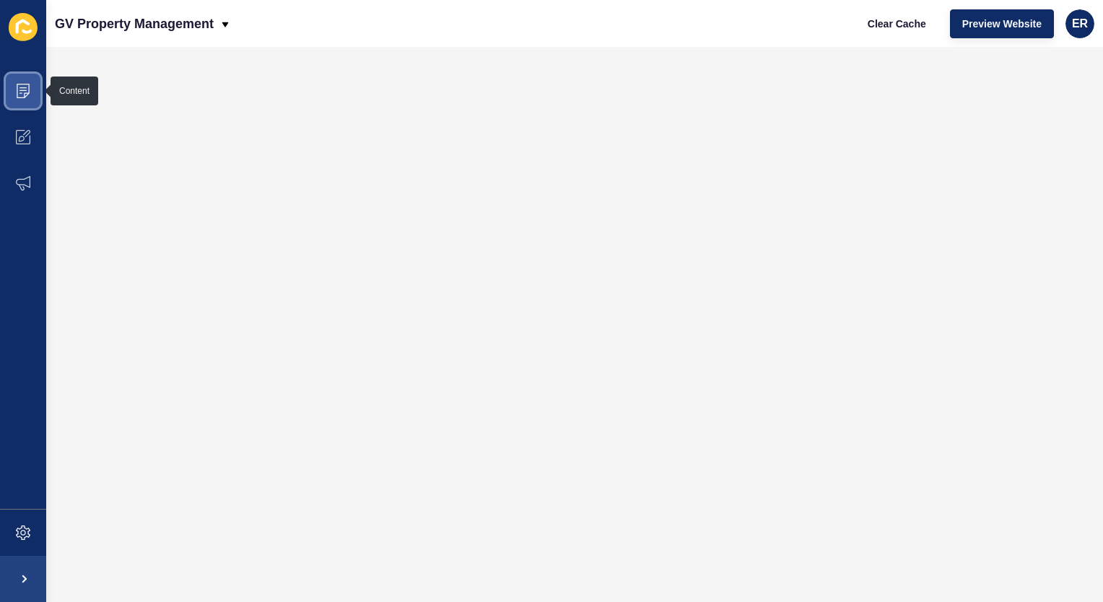
click at [27, 84] on icon at bounding box center [23, 91] width 14 height 14
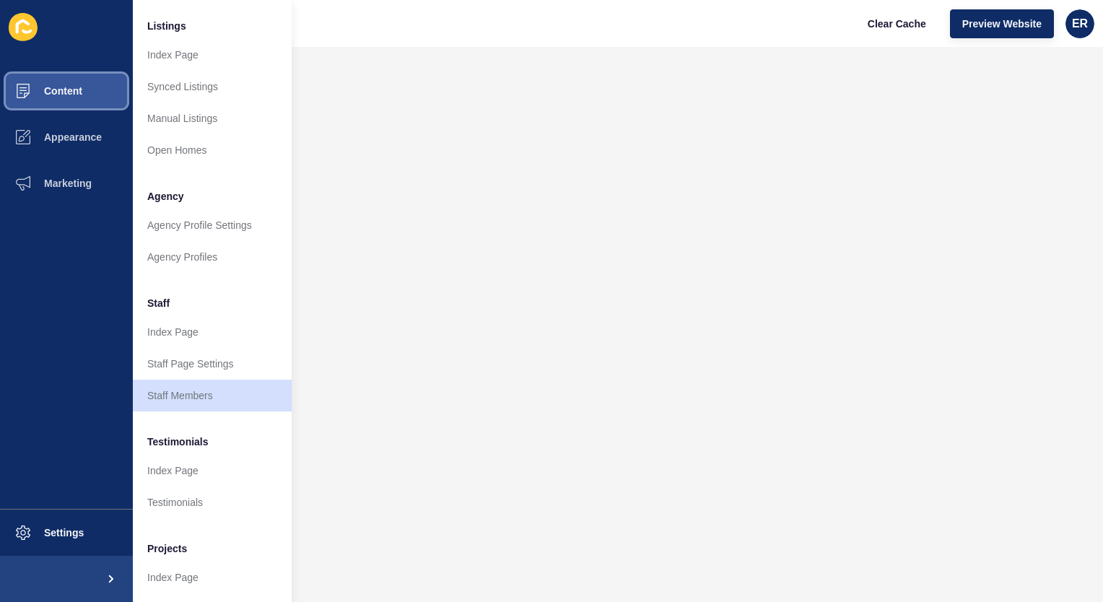
scroll to position [254, 0]
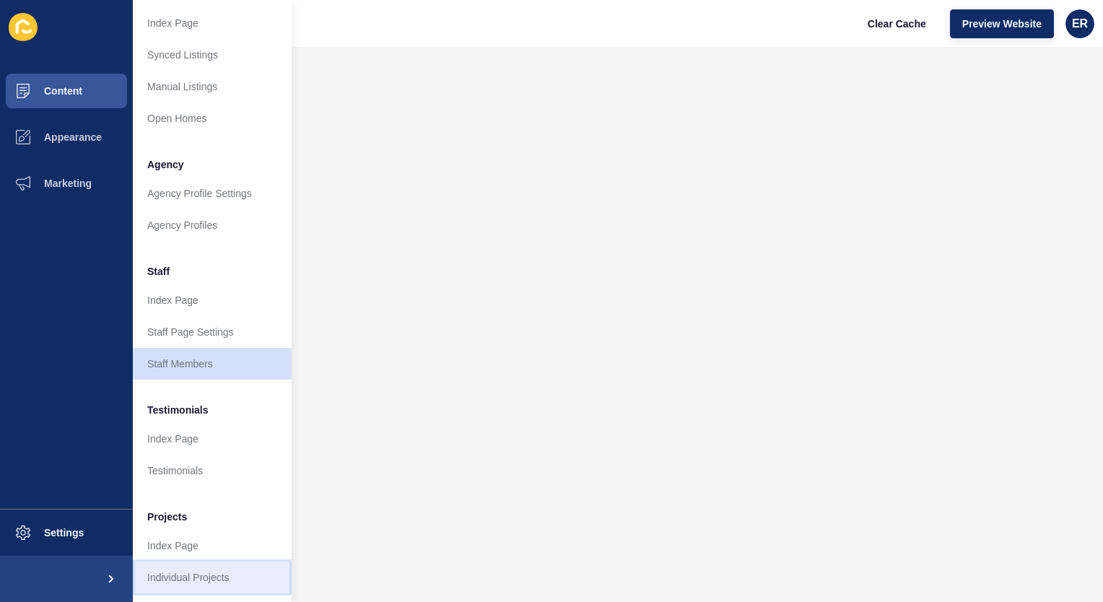
click at [188, 561] on link "Individual Projects" at bounding box center [212, 577] width 159 height 32
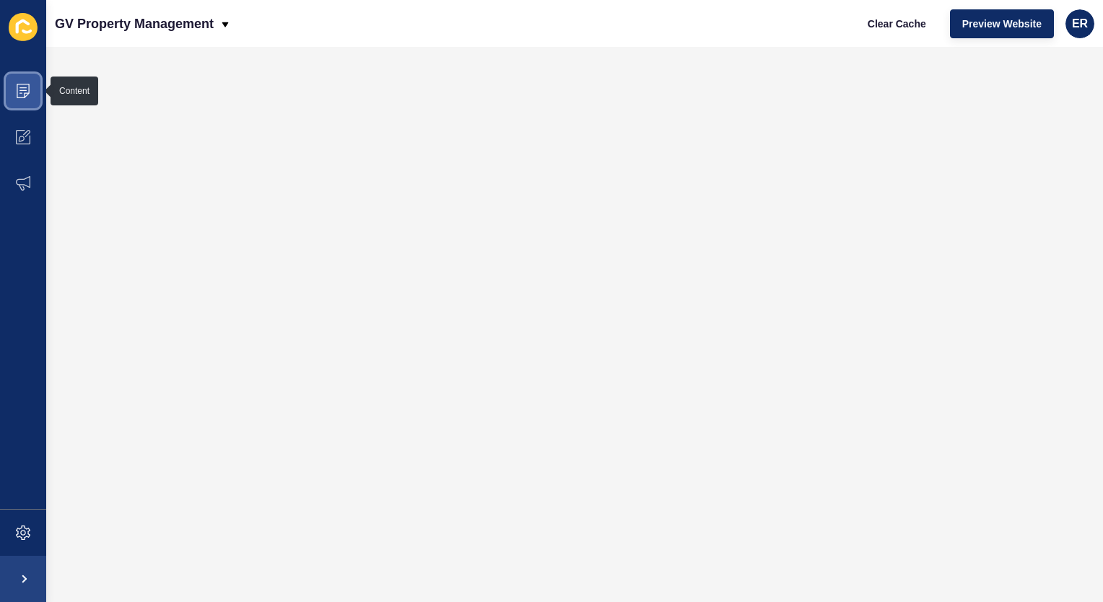
click at [30, 94] on span at bounding box center [23, 91] width 46 height 46
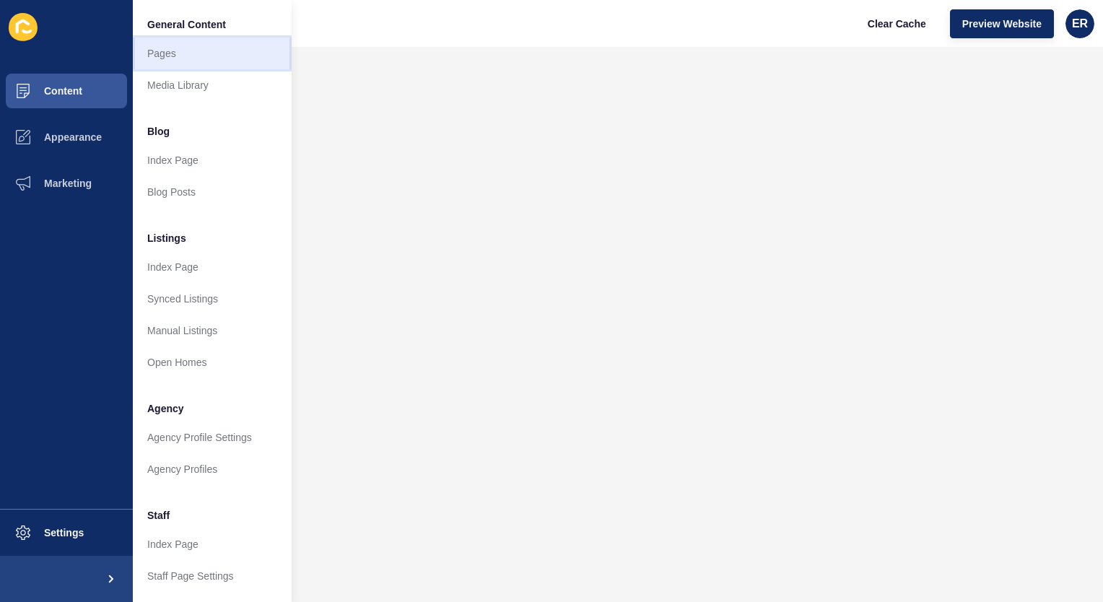
click at [176, 53] on link "Pages" at bounding box center [212, 54] width 159 height 32
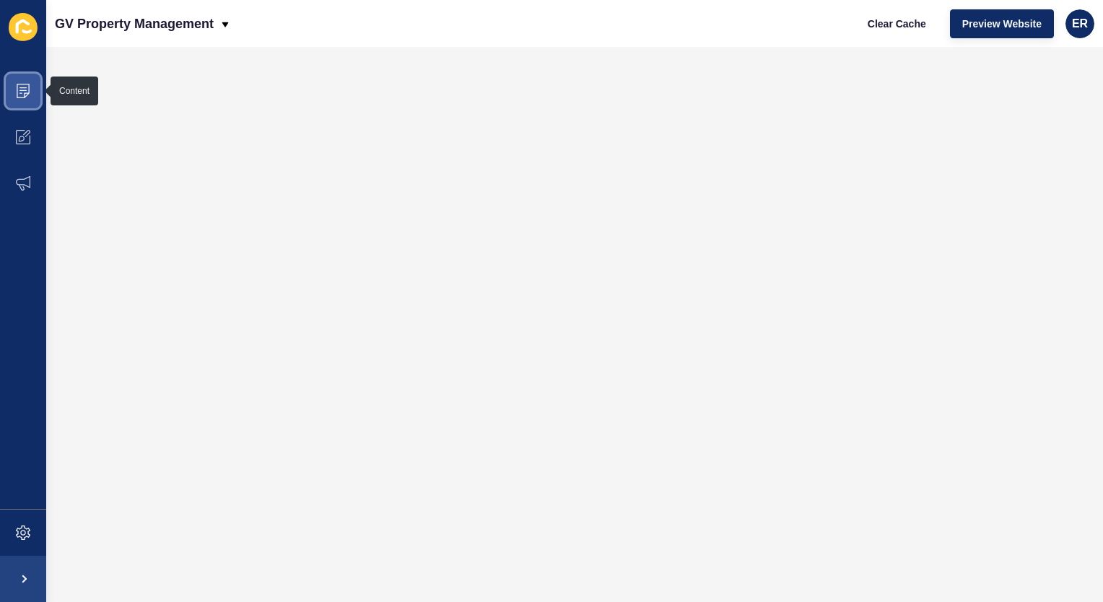
click at [23, 100] on span at bounding box center [23, 91] width 46 height 46
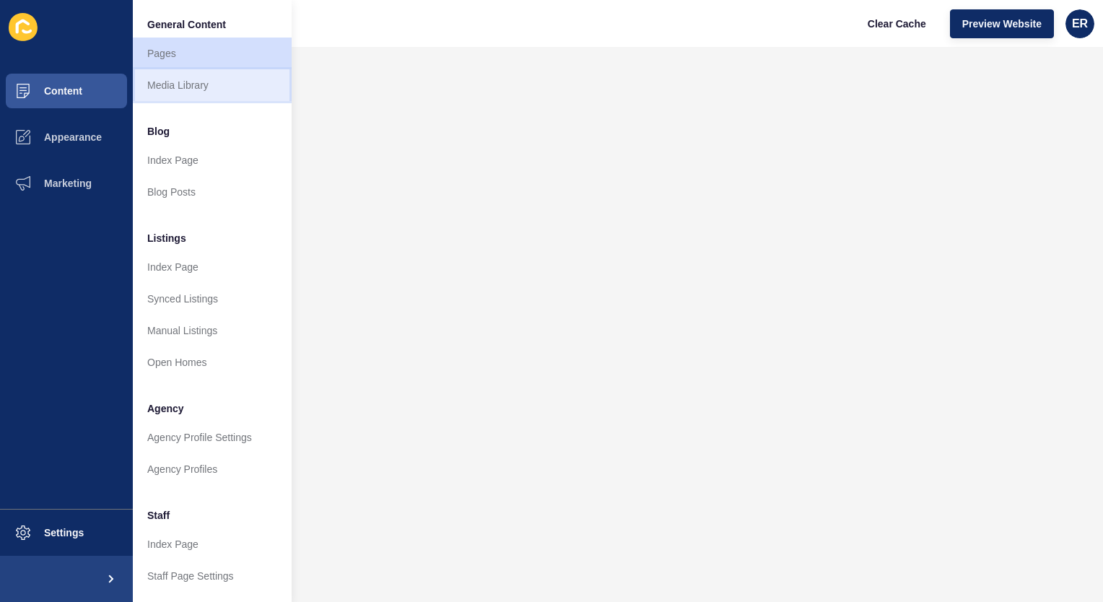
click at [214, 92] on link "Media Library" at bounding box center [212, 85] width 159 height 32
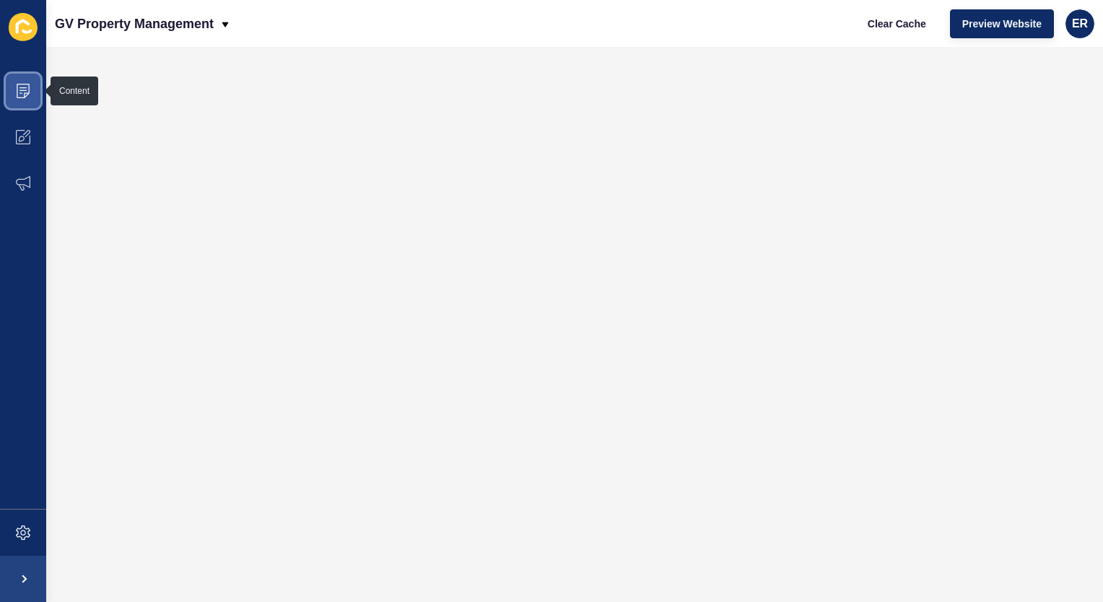
click at [12, 78] on span at bounding box center [23, 91] width 46 height 46
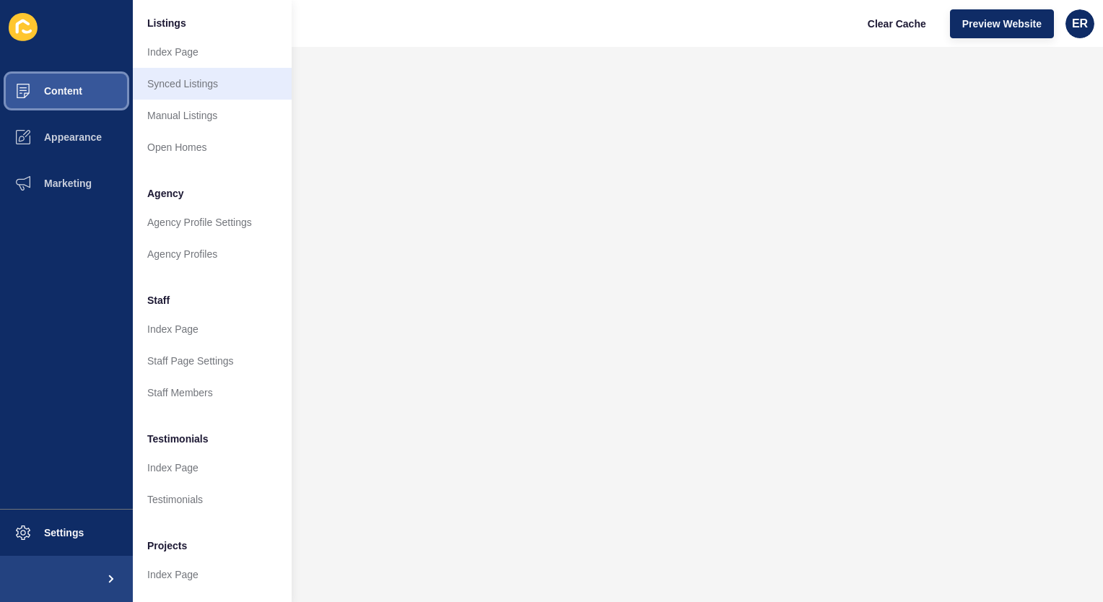
scroll to position [254, 0]
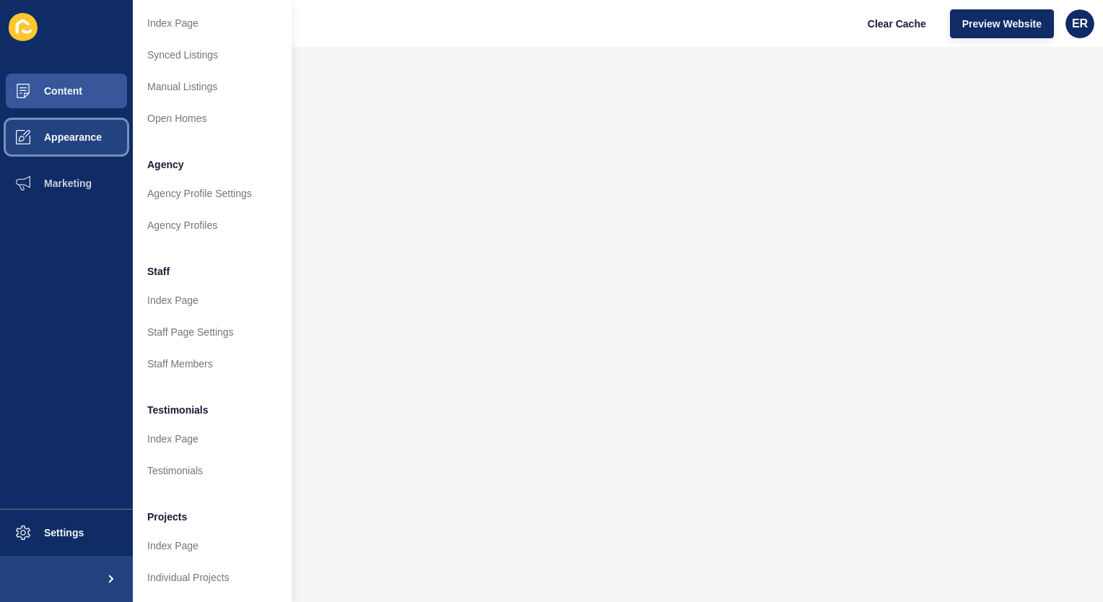
click at [84, 131] on span "Appearance" at bounding box center [50, 137] width 104 height 12
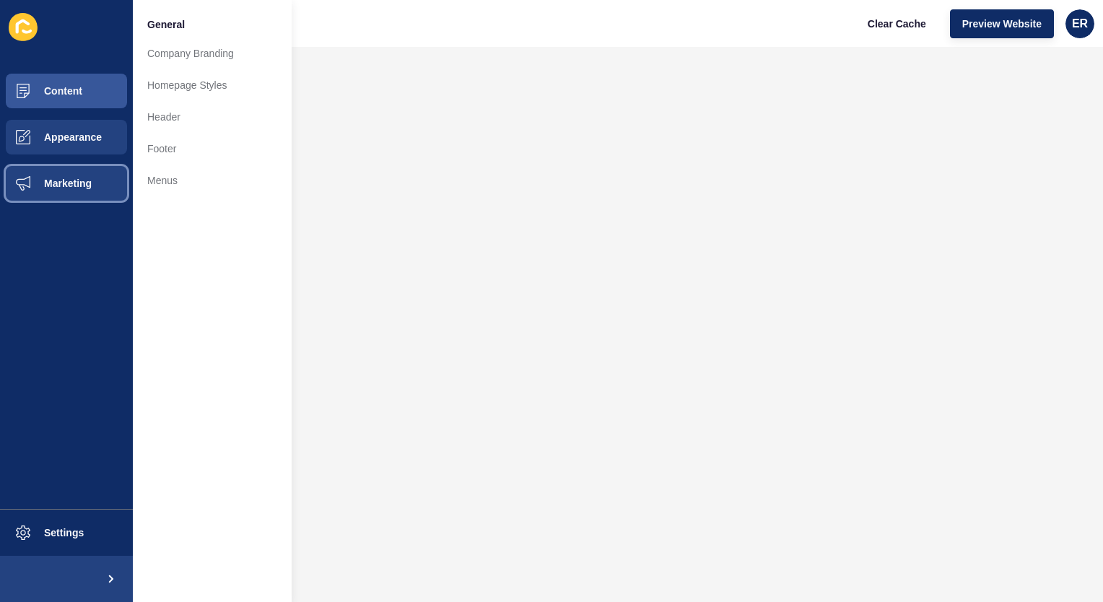
click at [91, 180] on span "Marketing" at bounding box center [45, 183] width 94 height 12
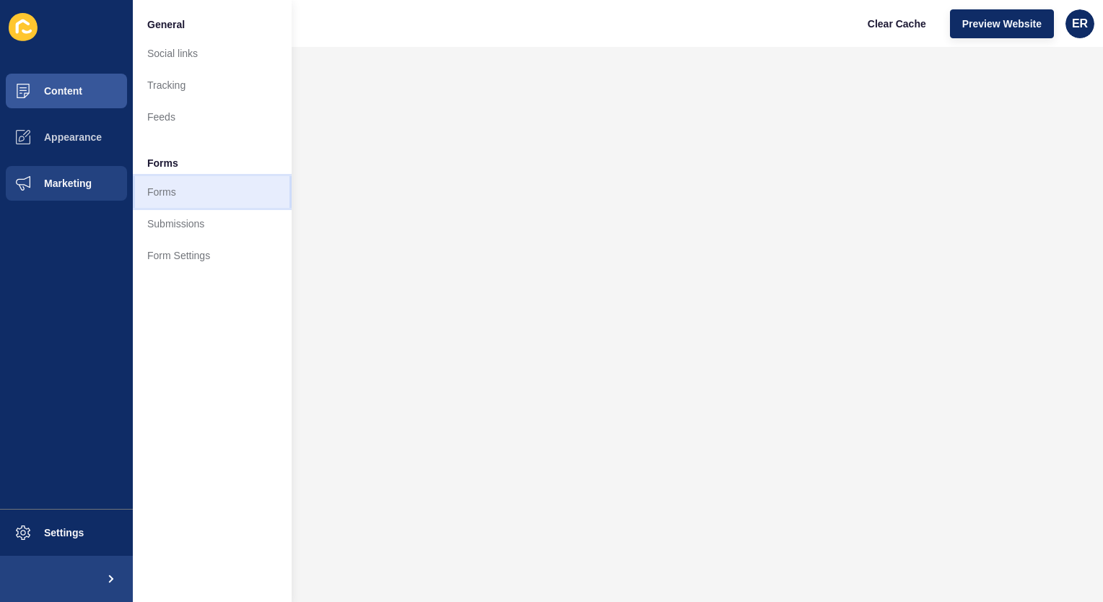
click at [163, 188] on link "Forms" at bounding box center [212, 192] width 159 height 32
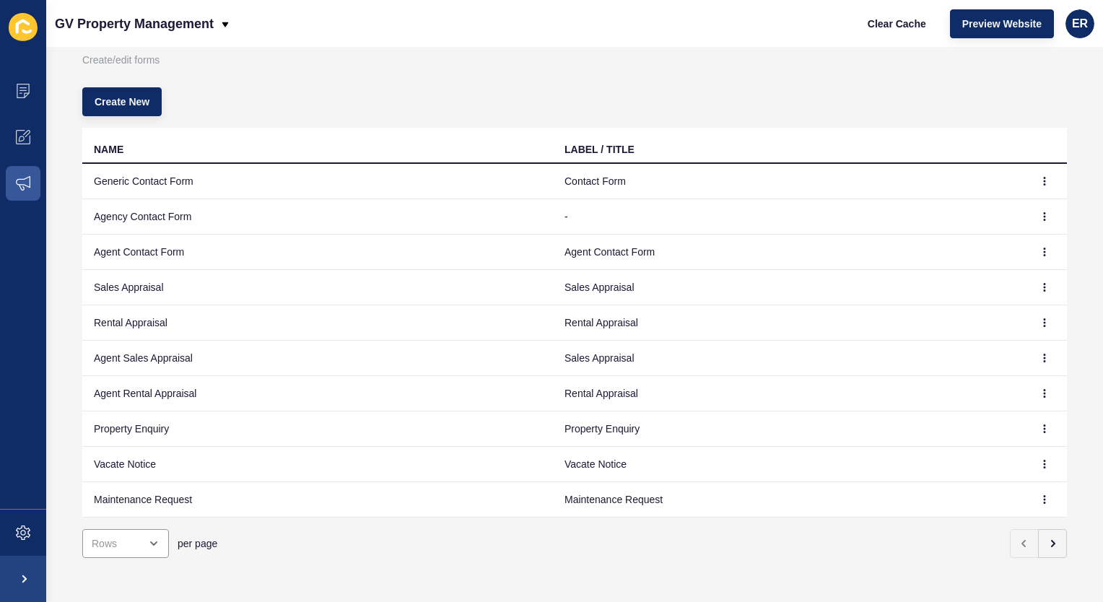
scroll to position [71, 0]
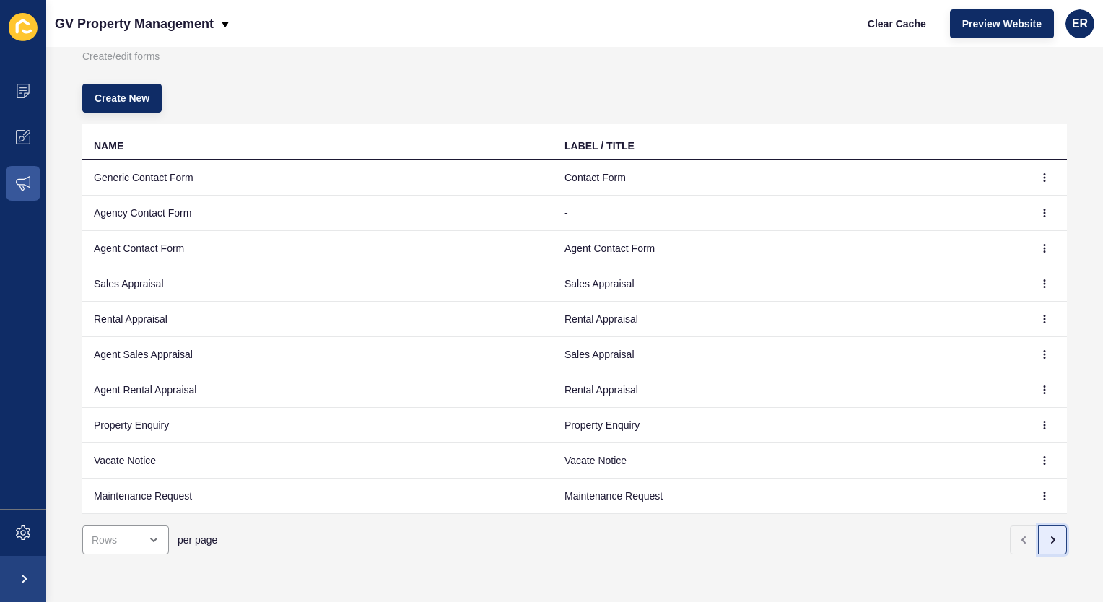
click at [1051, 536] on button "button" at bounding box center [1052, 539] width 29 height 29
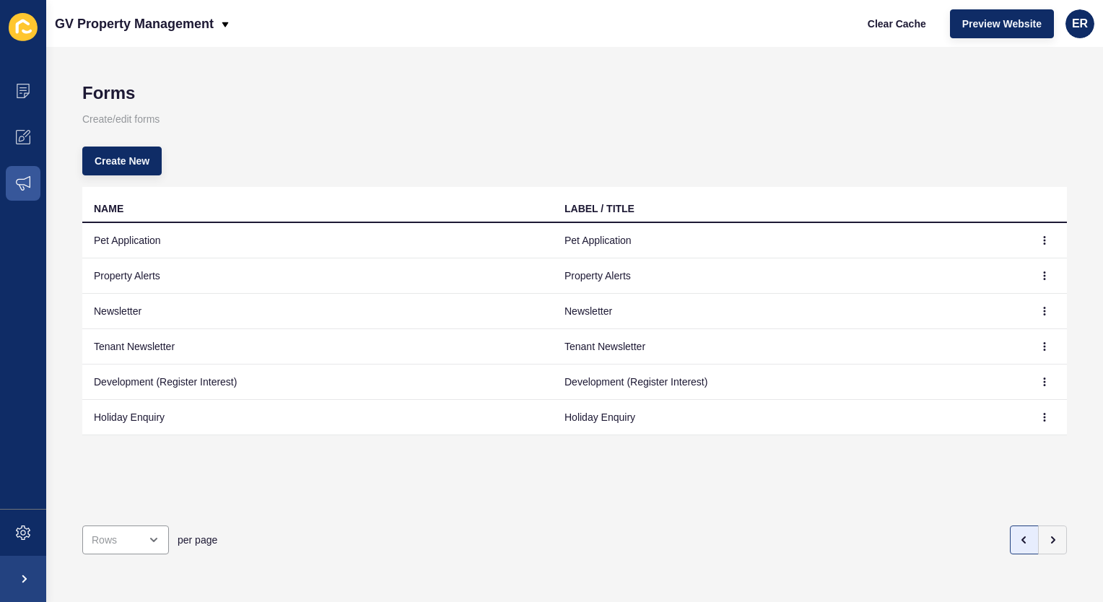
scroll to position [0, 0]
click at [1040, 273] on icon "button" at bounding box center [1044, 275] width 9 height 9
click at [974, 150] on div "Create New" at bounding box center [574, 161] width 984 height 52
click at [1022, 537] on icon "button" at bounding box center [1023, 540] width 3 height 6
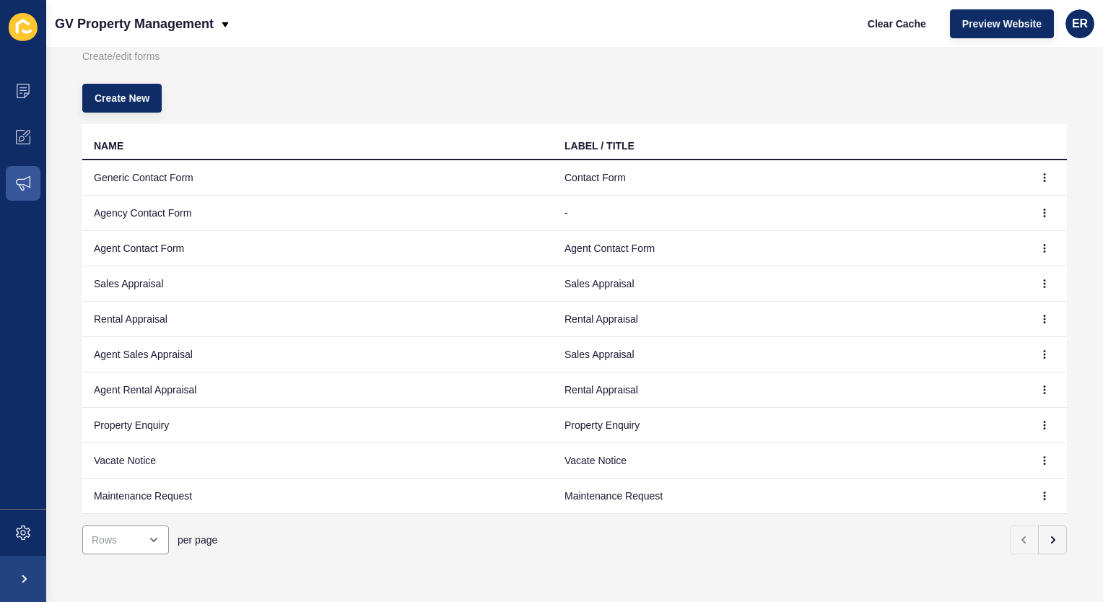
scroll to position [71, 0]
click at [16, 183] on icon at bounding box center [23, 183] width 14 height 14
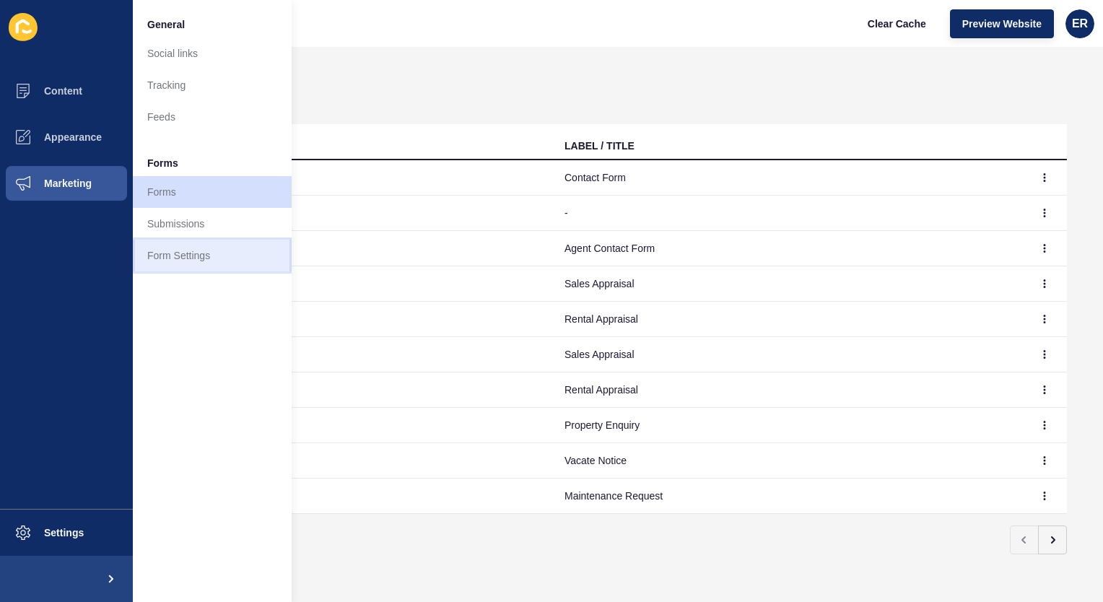
click at [193, 247] on link "Form Settings" at bounding box center [212, 256] width 159 height 32
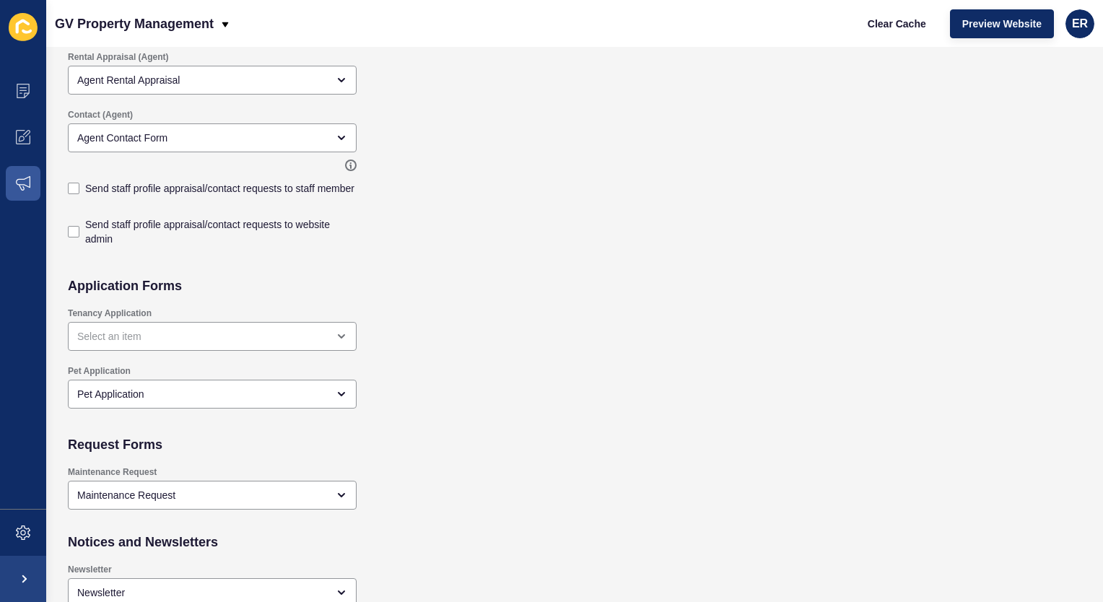
scroll to position [802, 0]
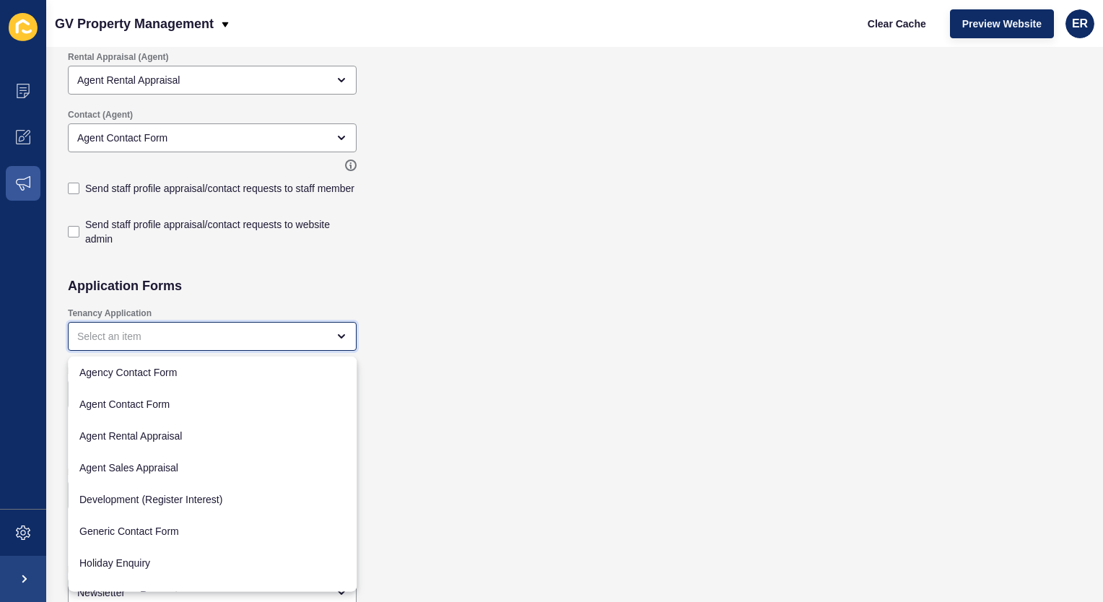
click at [280, 341] on div "close menu" at bounding box center [202, 336] width 250 height 14
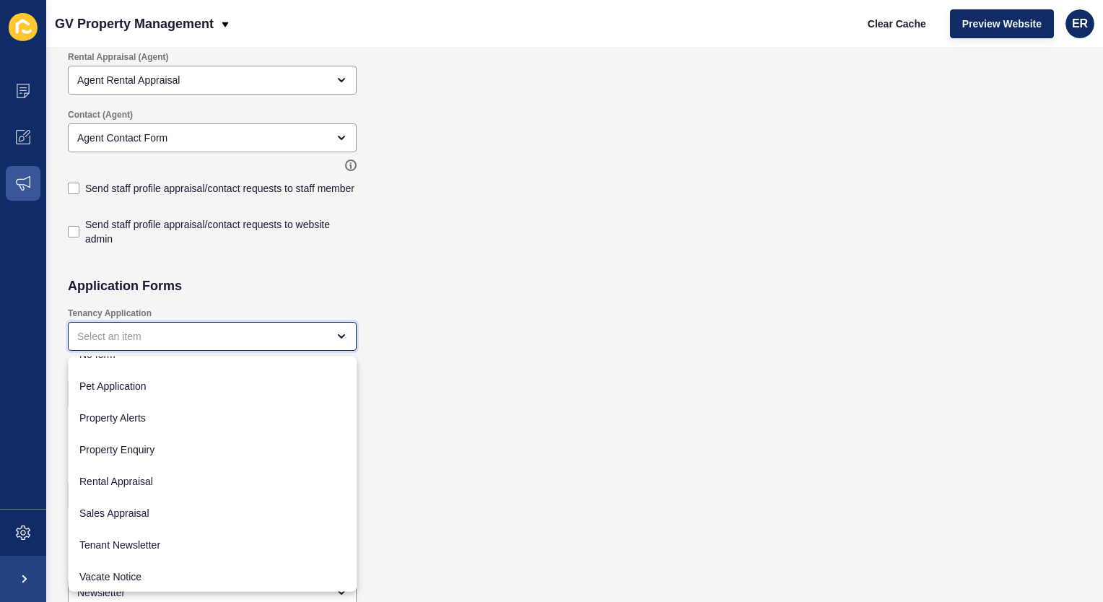
scroll to position [304, 0]
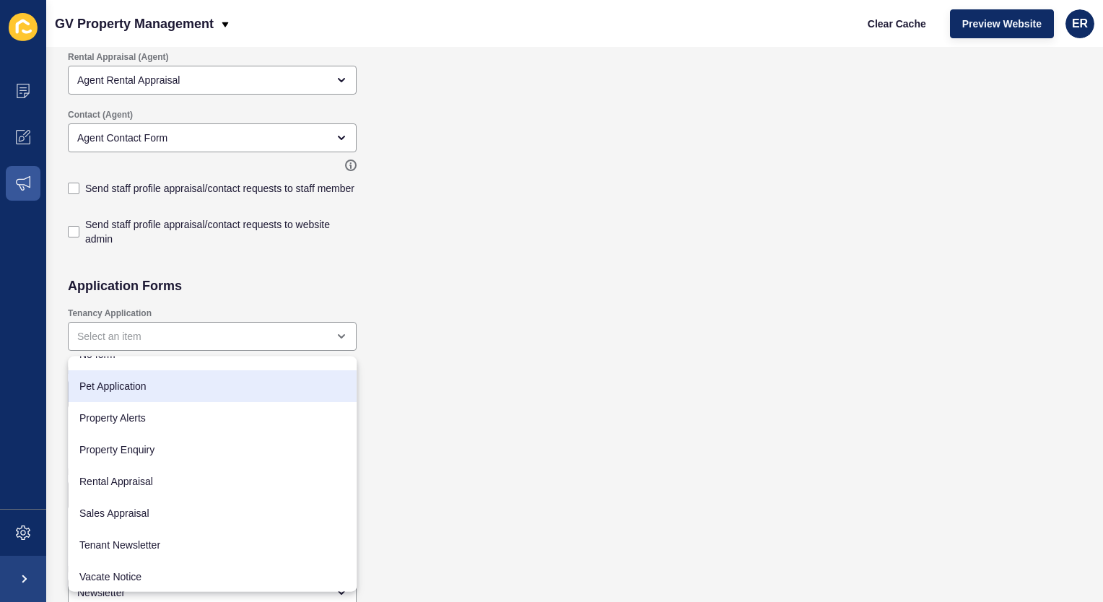
click at [439, 354] on div "Tenancy Application" at bounding box center [472, 329] width 822 height 58
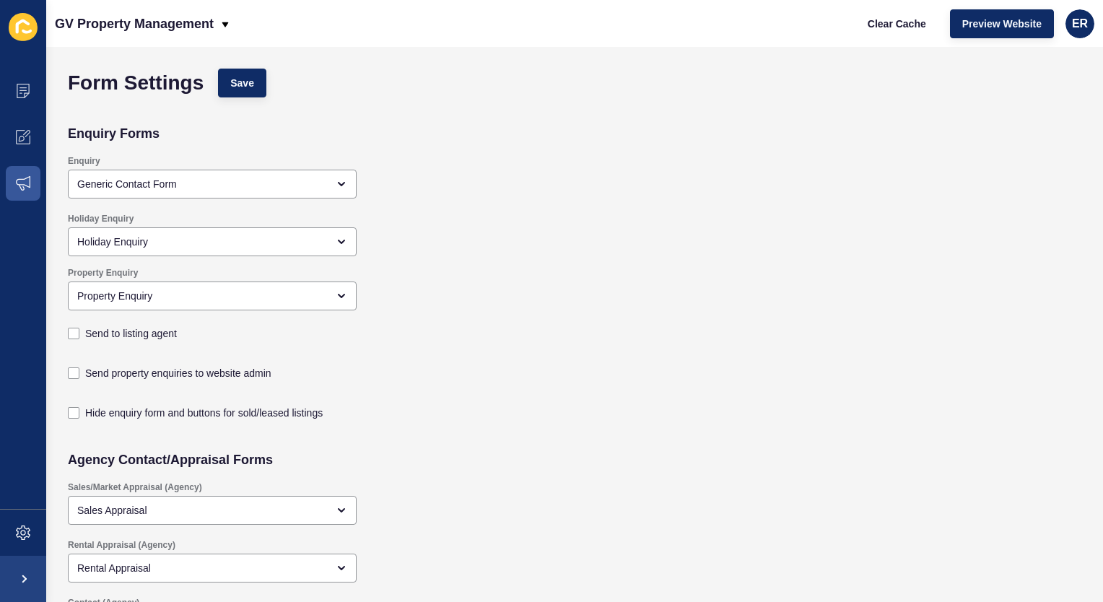
scroll to position [0, 0]
click at [29, 180] on icon at bounding box center [23, 183] width 14 height 14
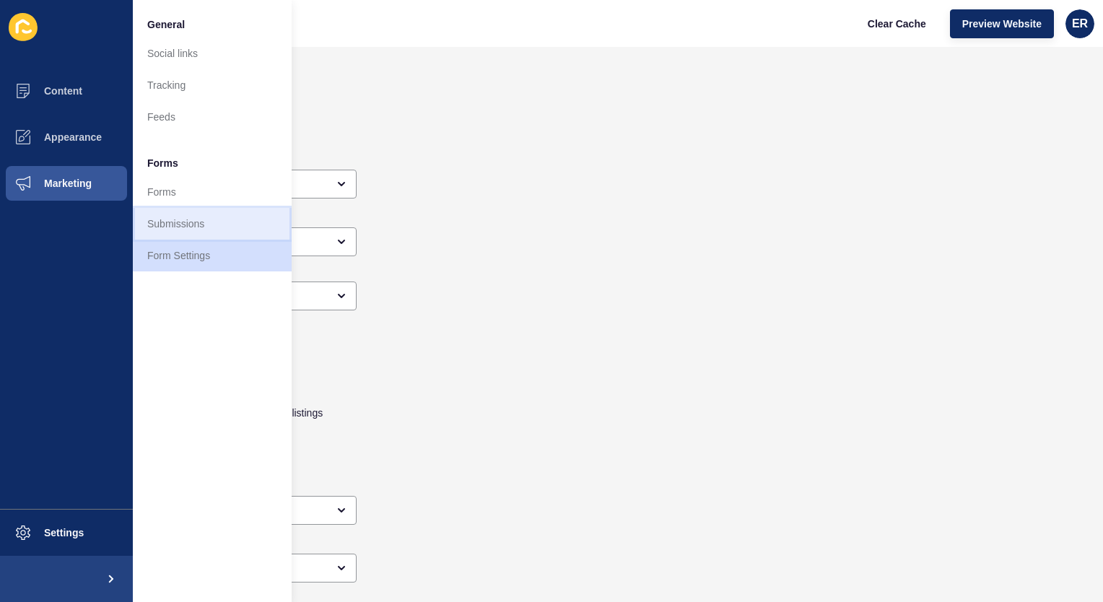
click at [229, 224] on link "Submissions" at bounding box center [212, 224] width 159 height 32
